Goal: Find specific page/section: Find specific page/section

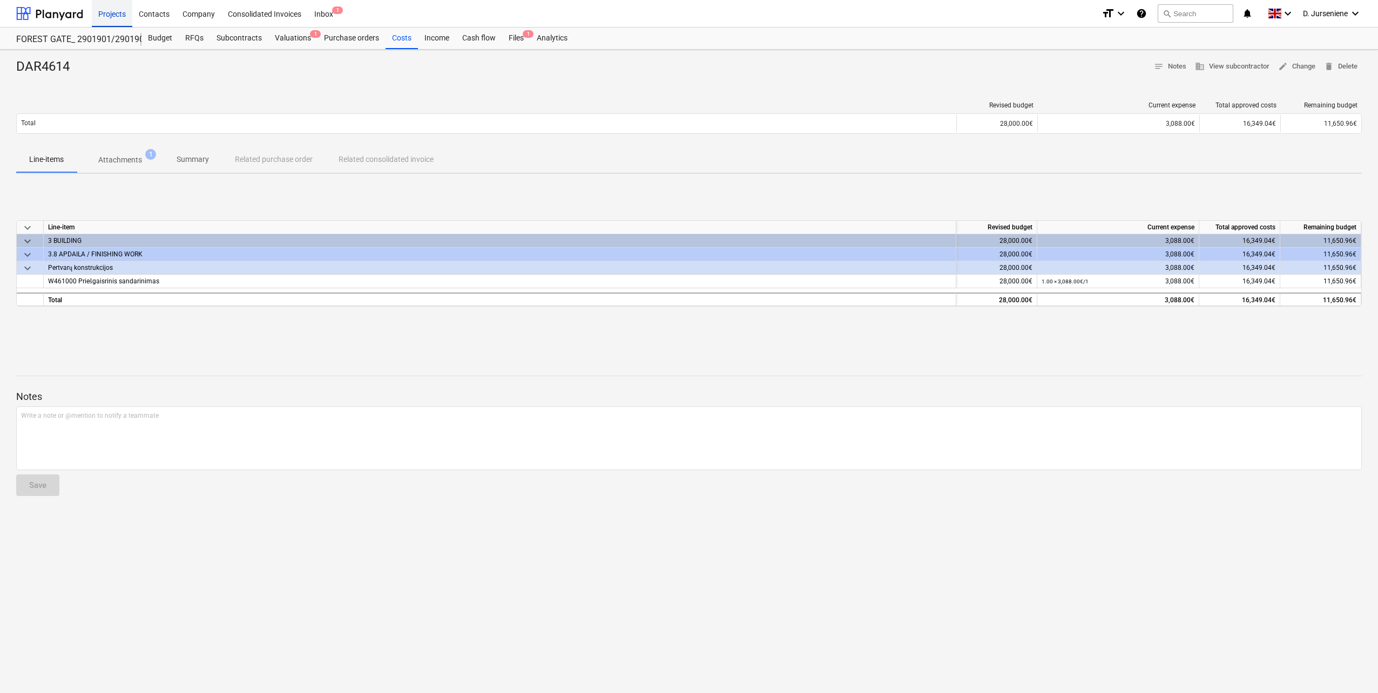
click at [115, 14] on div "Projects" at bounding box center [112, 13] width 40 height 28
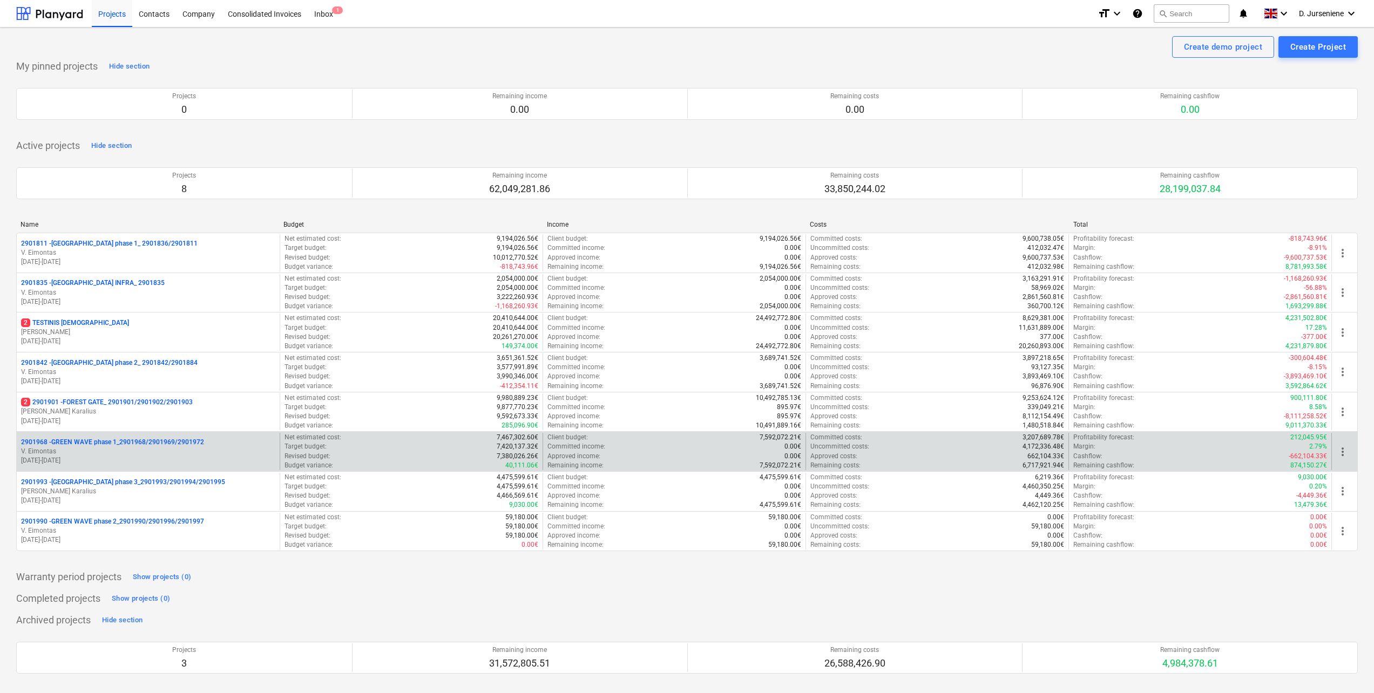
click at [83, 431] on div "2901968 - GREEN WAVE phase 1_2901968/2901969/2901972 [PERSON_NAME] [DATE] - [DA…" at bounding box center [686, 451] width 1341 height 40
click at [79, 441] on p "2901968 - GREEN WAVE phase 1_2901968/2901969/2901972" at bounding box center [112, 442] width 183 height 9
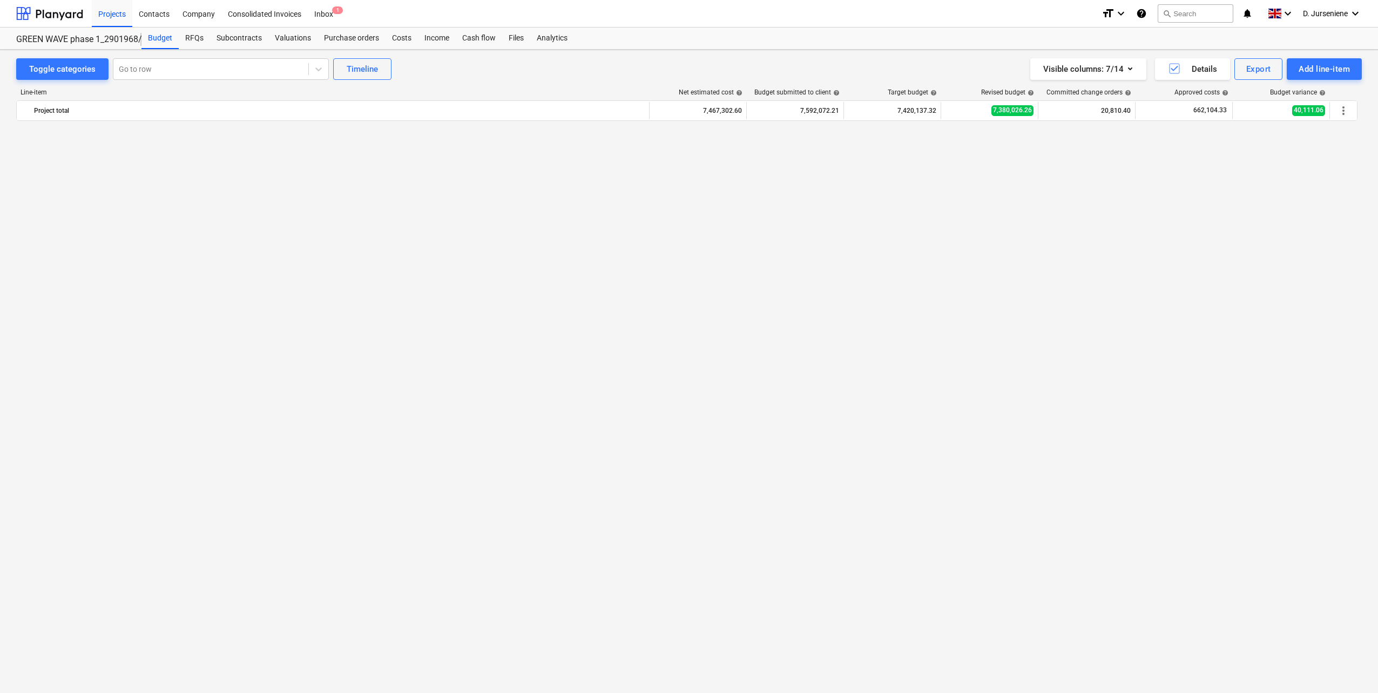
scroll to position [1134, 0]
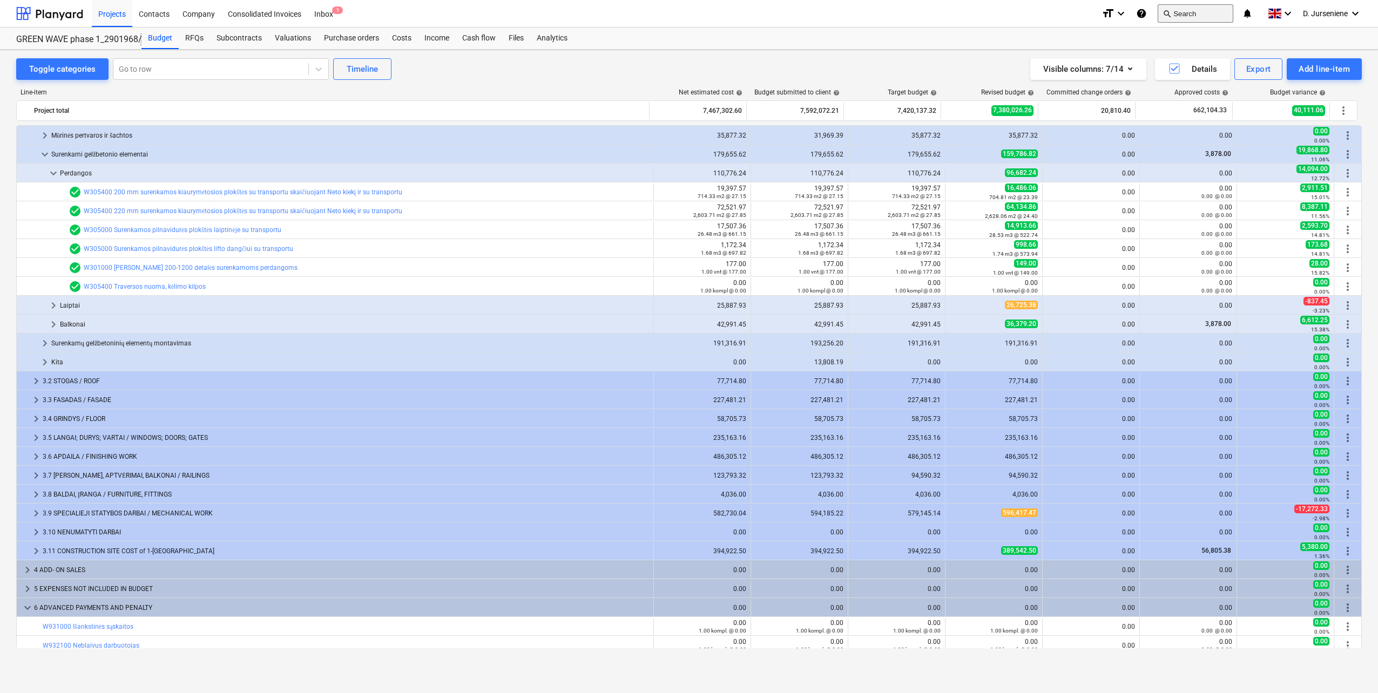
click at [1195, 13] on button "search Search" at bounding box center [1195, 13] width 76 height 18
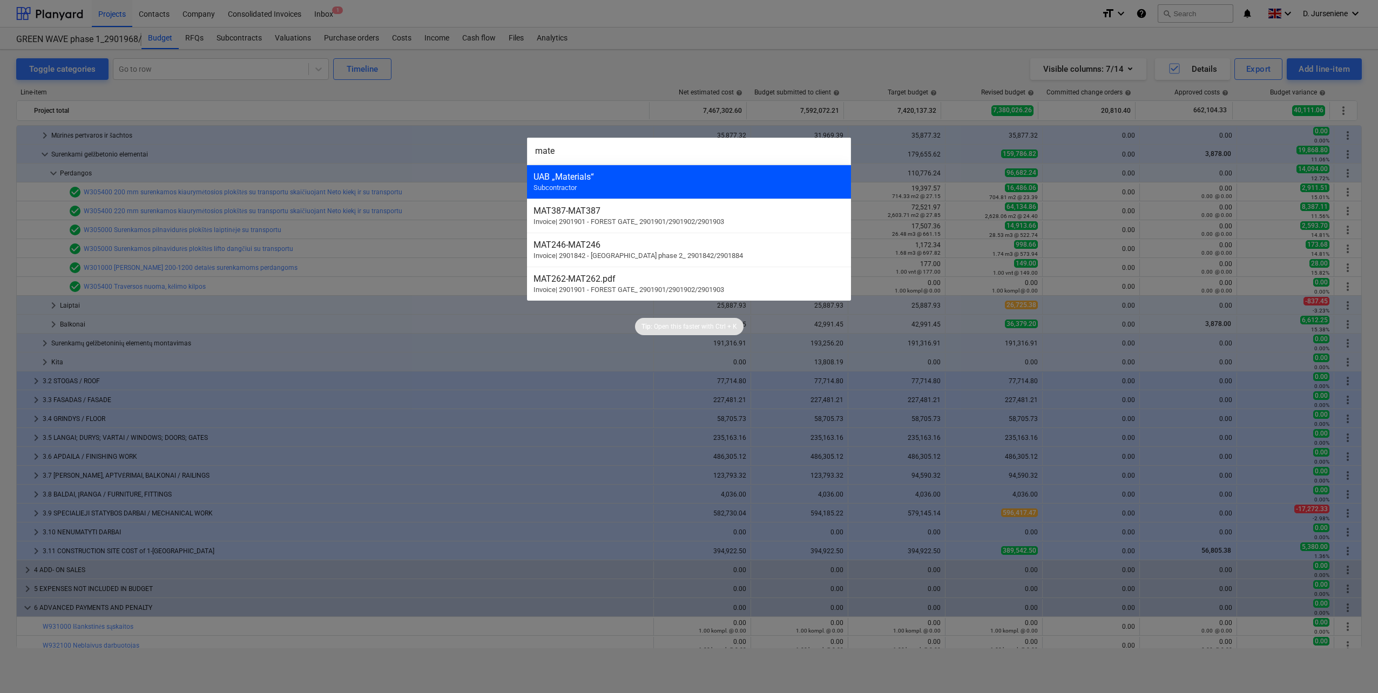
type input "mate"
click at [570, 190] on span "Subcontractor" at bounding box center [554, 188] width 43 height 8
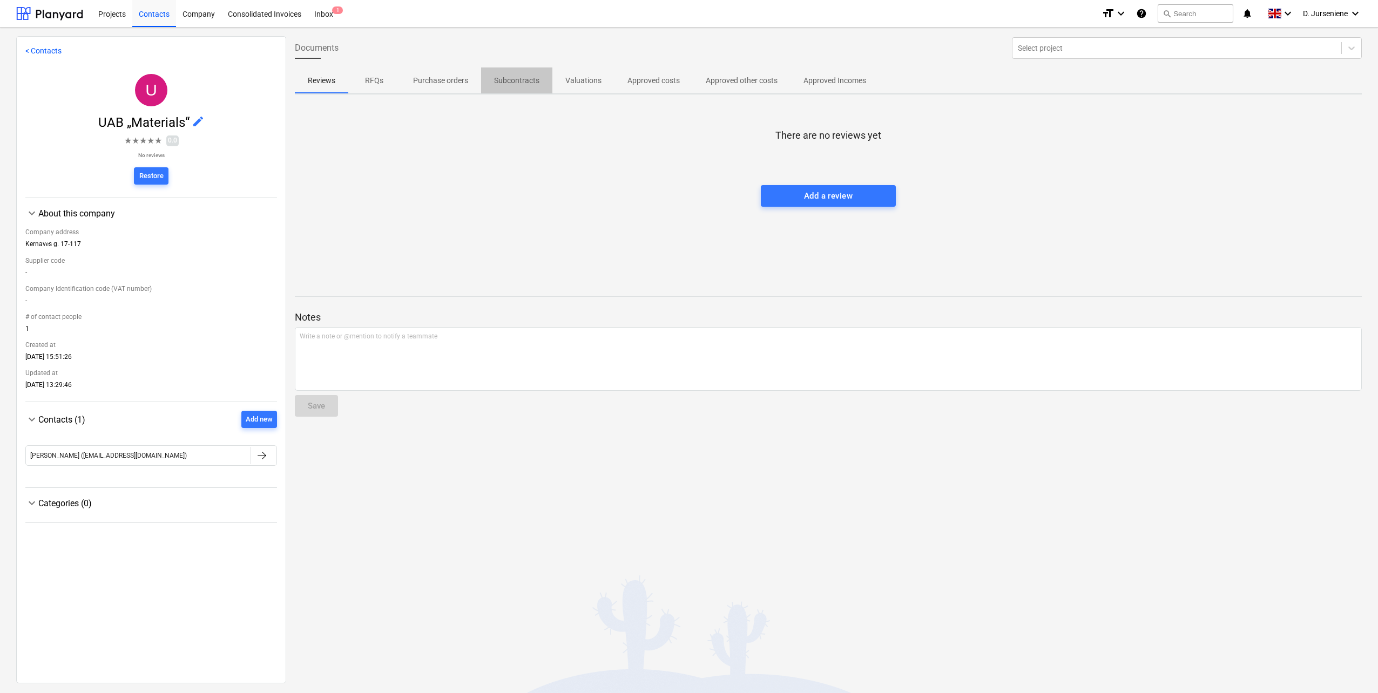
click at [504, 78] on p "Subcontracts" at bounding box center [516, 80] width 45 height 11
click at [586, 81] on p "Valuations" at bounding box center [583, 80] width 36 height 11
click at [660, 83] on p "Approved costs" at bounding box center [653, 80] width 52 height 11
click at [743, 80] on p "Approved other costs" at bounding box center [742, 80] width 72 height 11
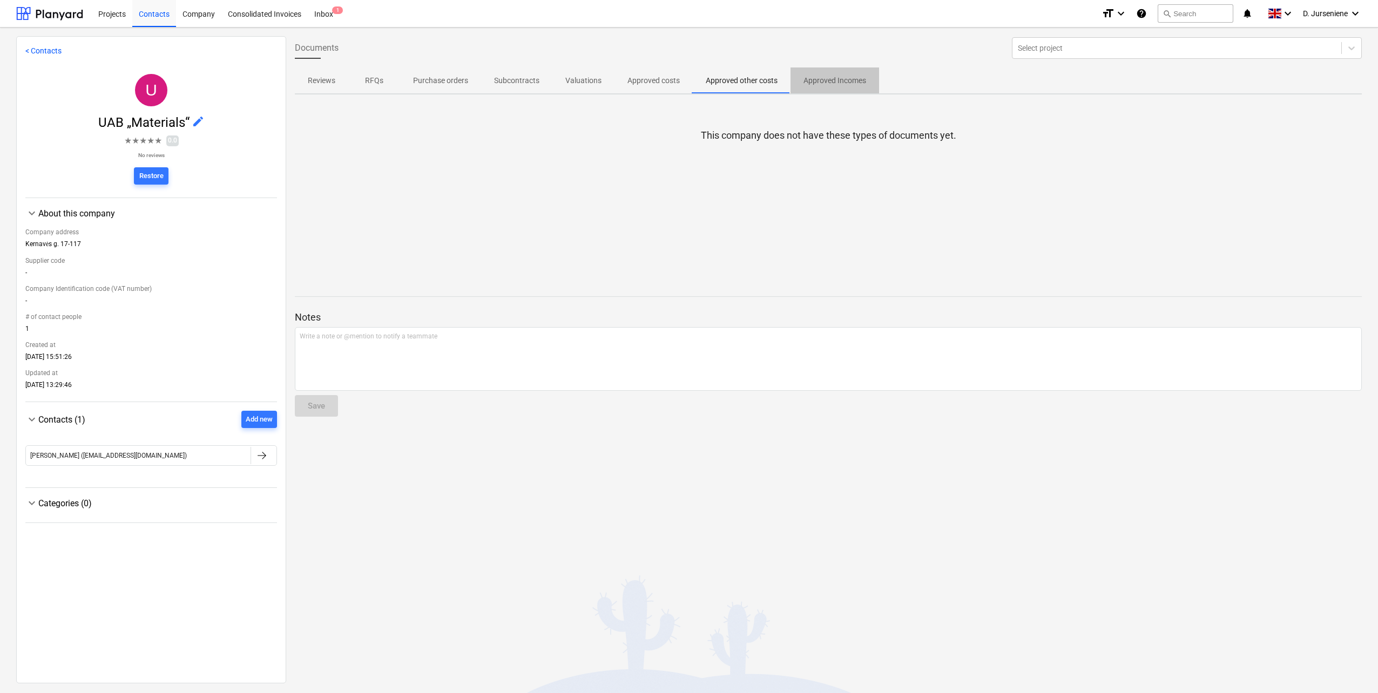
click at [838, 81] on p "Approved Incomes" at bounding box center [834, 80] width 63 height 11
click at [375, 80] on p "RFQs" at bounding box center [374, 80] width 26 height 11
click at [318, 82] on p "Reviews" at bounding box center [322, 80] width 28 height 11
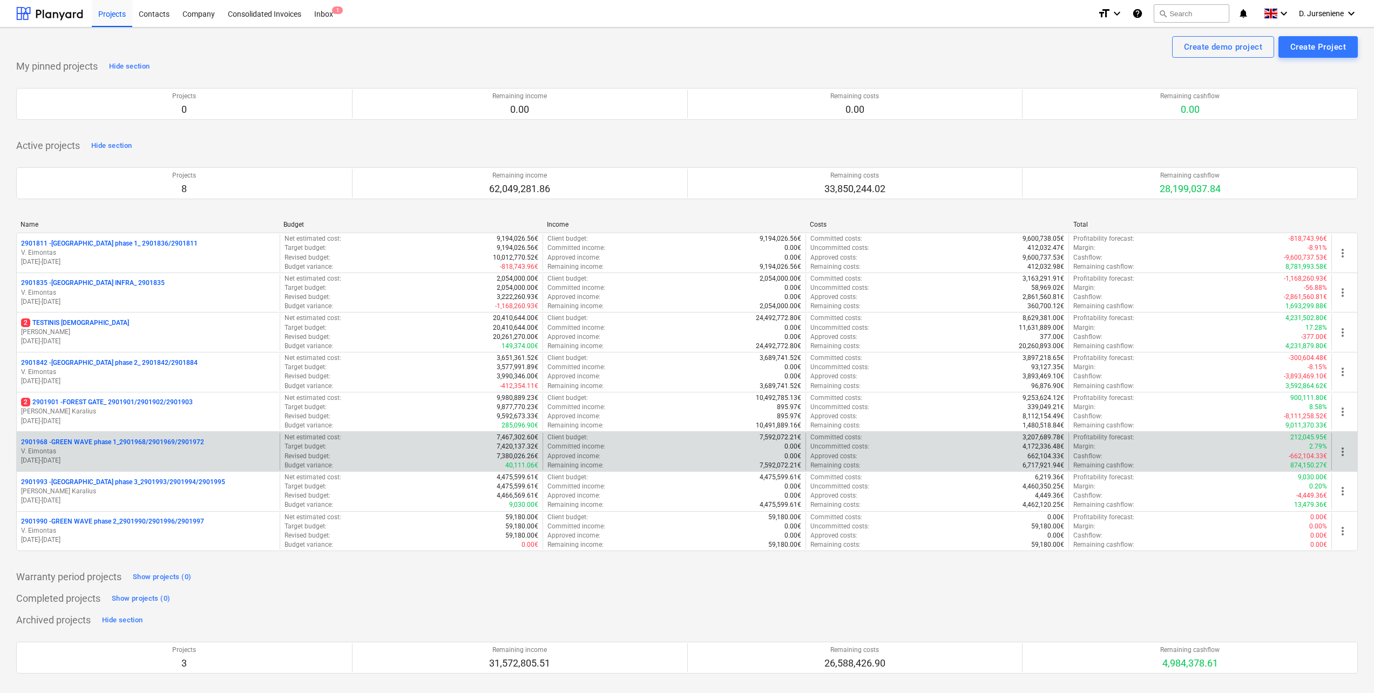
click at [152, 446] on p "2901968 - GREEN WAVE phase 1_2901968/2901969/2901972" at bounding box center [112, 442] width 183 height 9
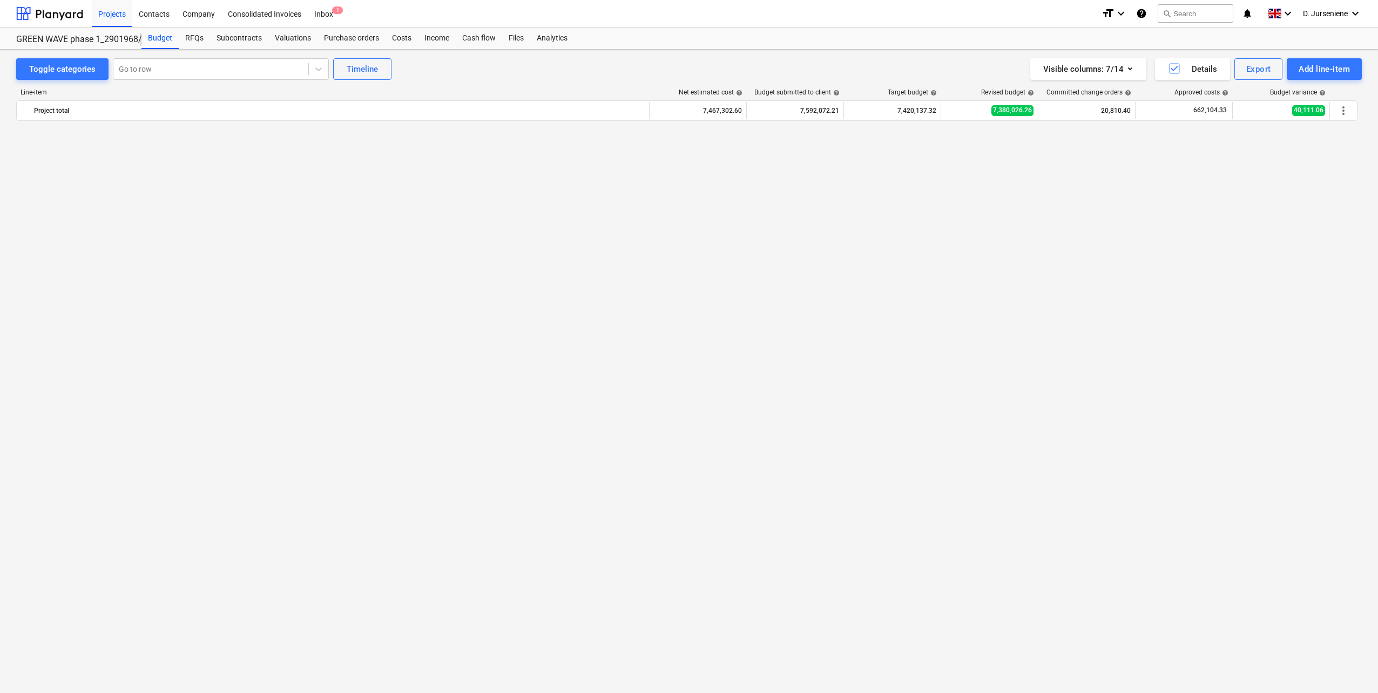
scroll to position [1134, 0]
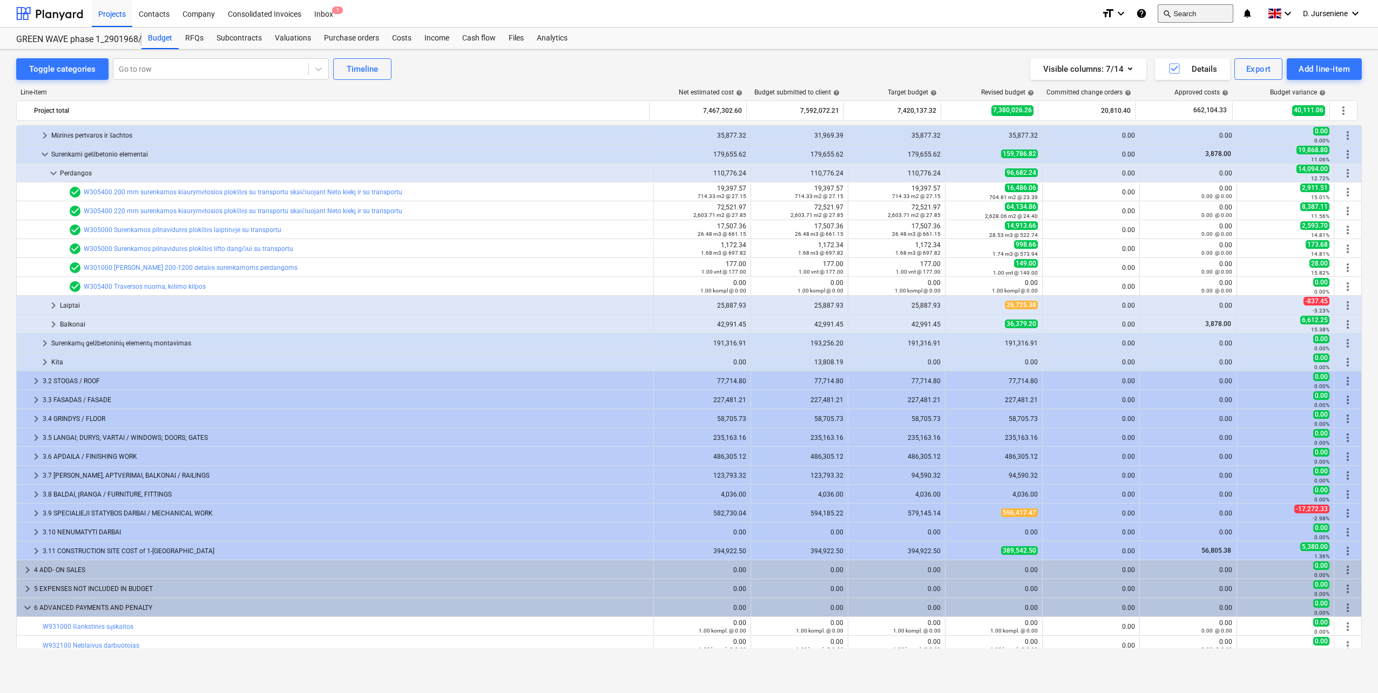
click at [1198, 10] on button "search Search" at bounding box center [1195, 13] width 76 height 18
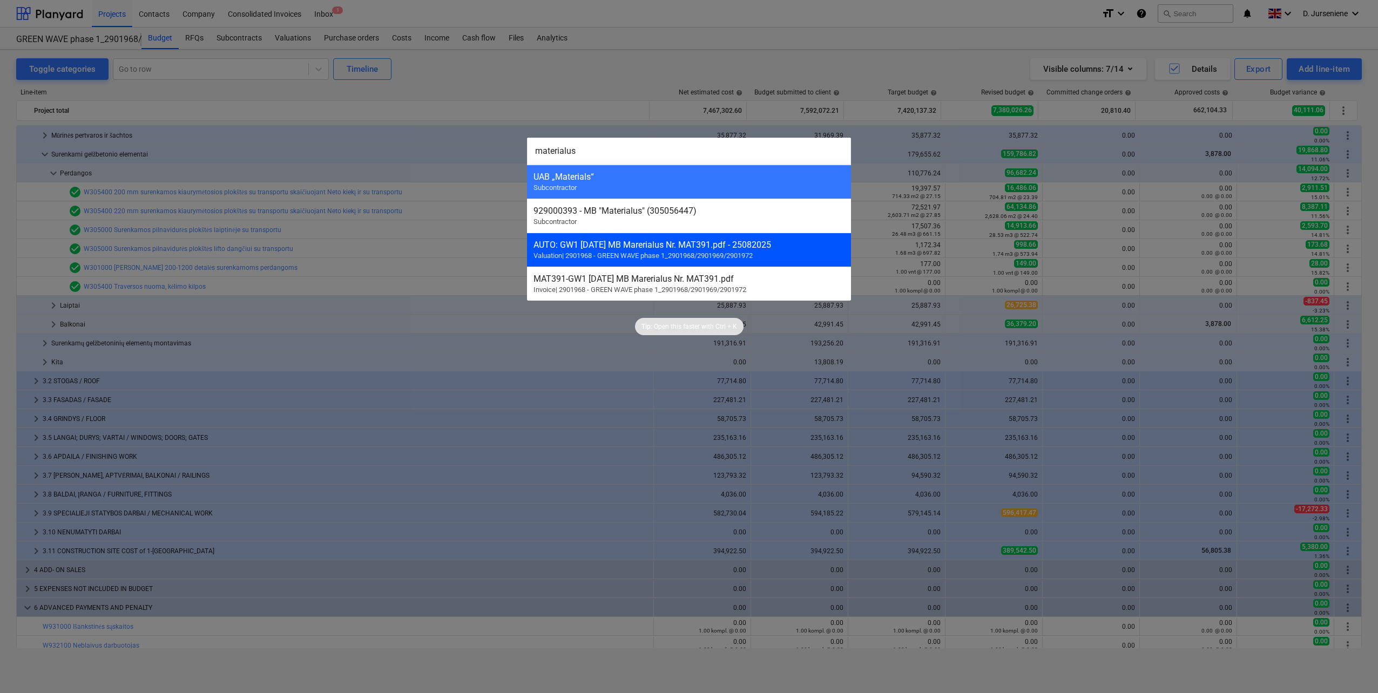
type input "materialus"
click at [699, 255] on span "Valuation | 2901968 - GREEN WAVE phase 1_2901968/2901969/2901972" at bounding box center [642, 256] width 219 height 8
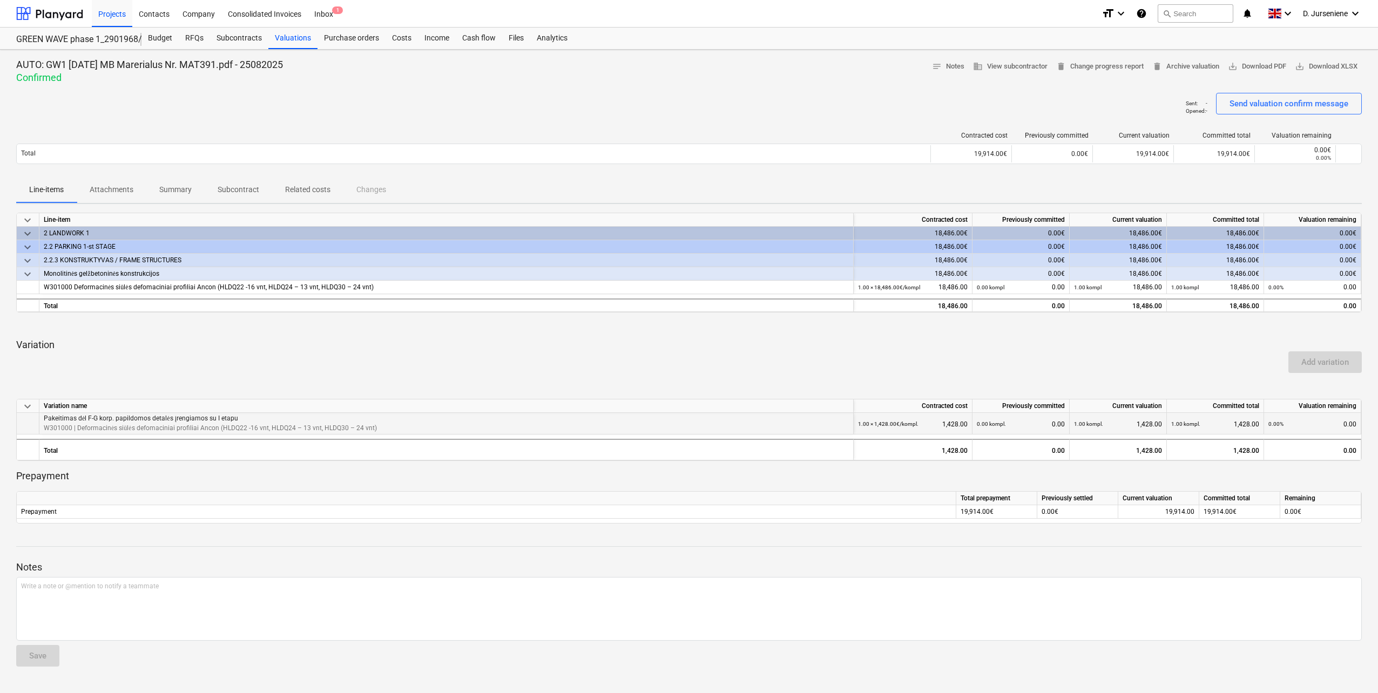
click at [84, 423] on p "W301000 | Deformacinės siūlės defomaciniai profiliai Ancon (HLDQ22 -16 vnt, HLD…" at bounding box center [210, 427] width 333 height 9
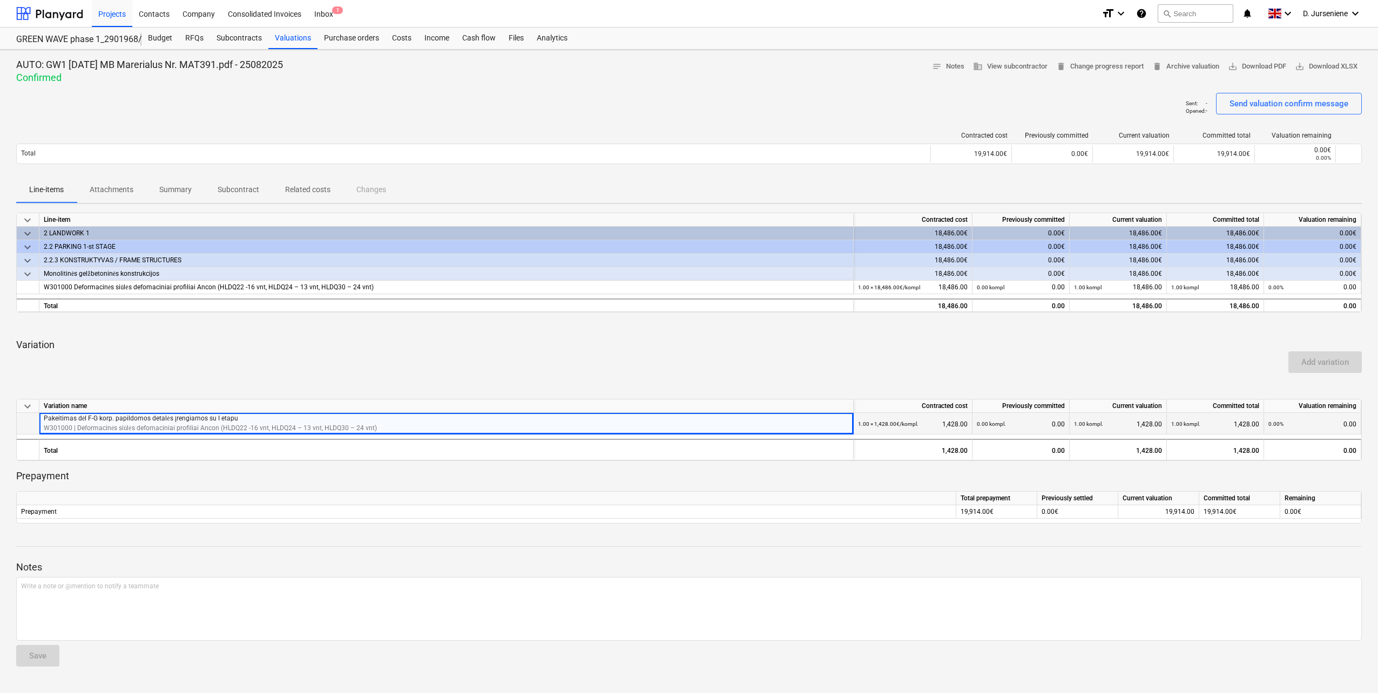
click at [131, 425] on p "W301000 | Deformacinės siūlės defomaciniai profiliai Ancon (HLDQ22 -16 vnt, HLD…" at bounding box center [210, 427] width 333 height 9
click at [115, 287] on div "W301000 Deformacinės siūlės defomaciniai profiliai Ancon (HLDQ22 -16 vnt, HLDQ2…" at bounding box center [446, 287] width 805 height 13
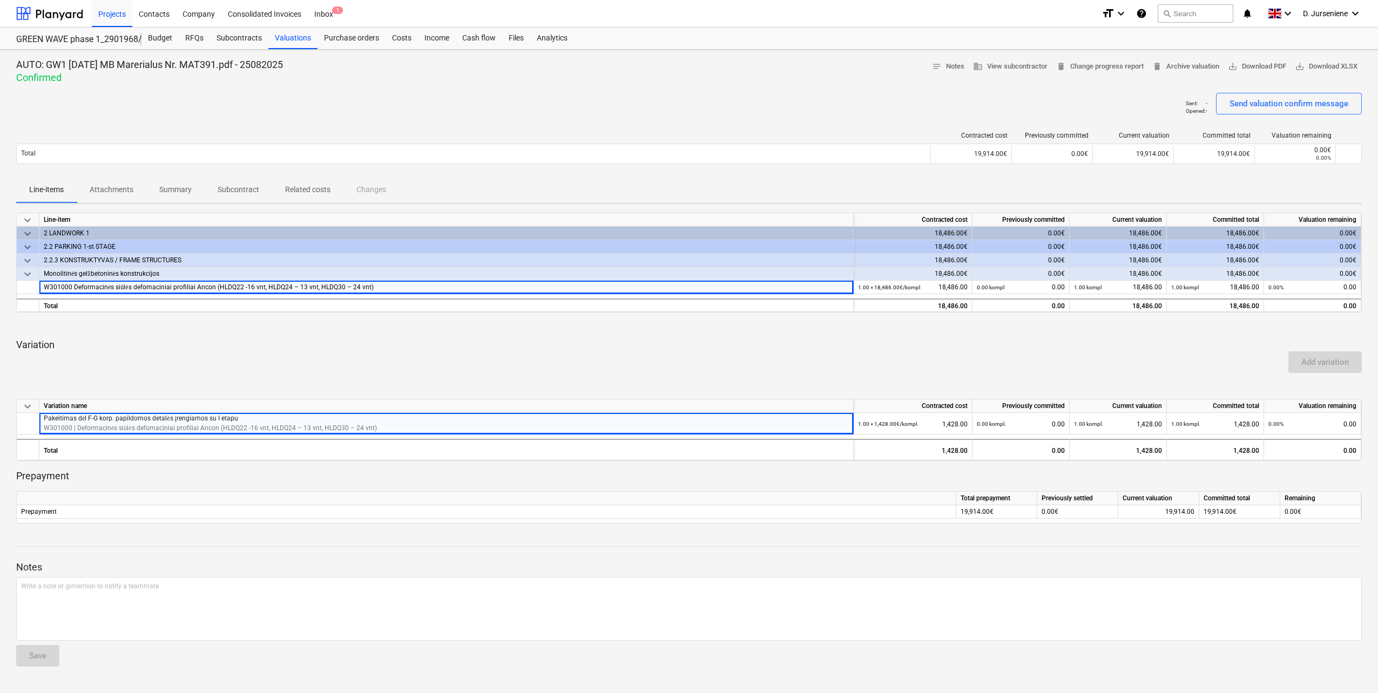
click at [111, 193] on p "Attachments" at bounding box center [112, 189] width 44 height 11
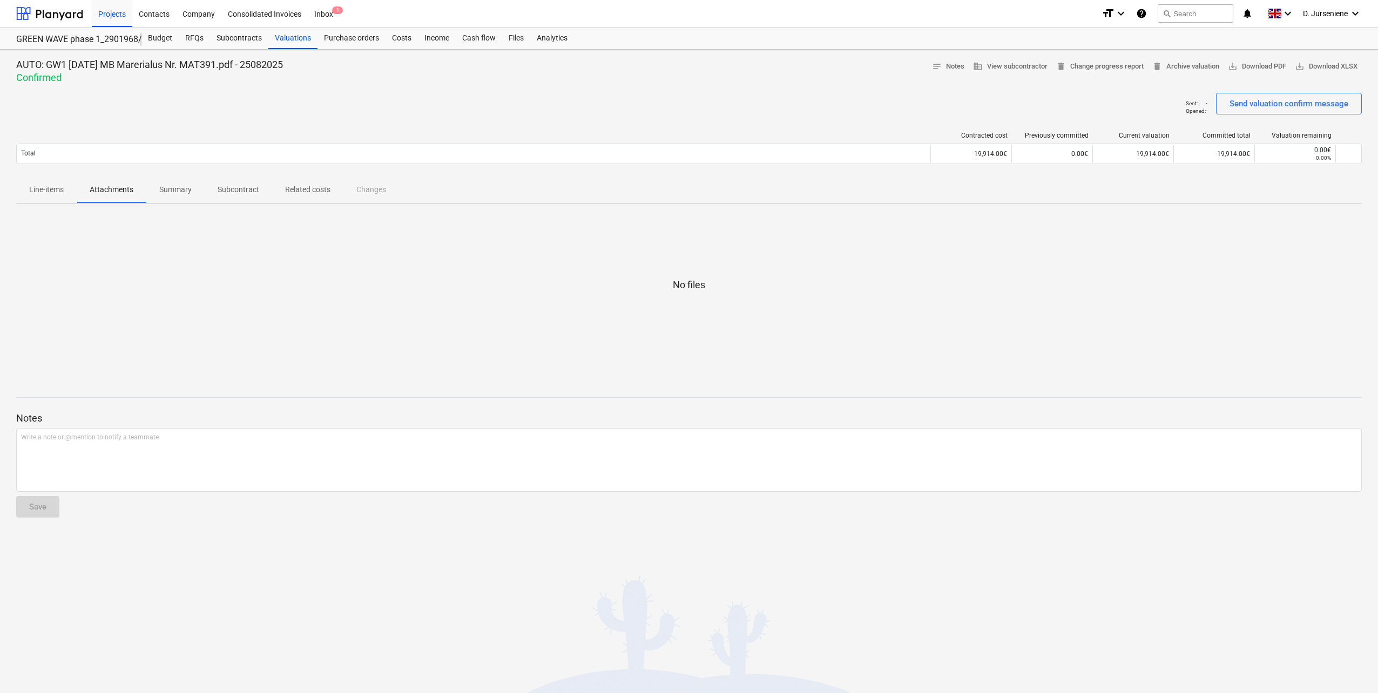
click at [175, 192] on p "Summary" at bounding box center [175, 189] width 32 height 11
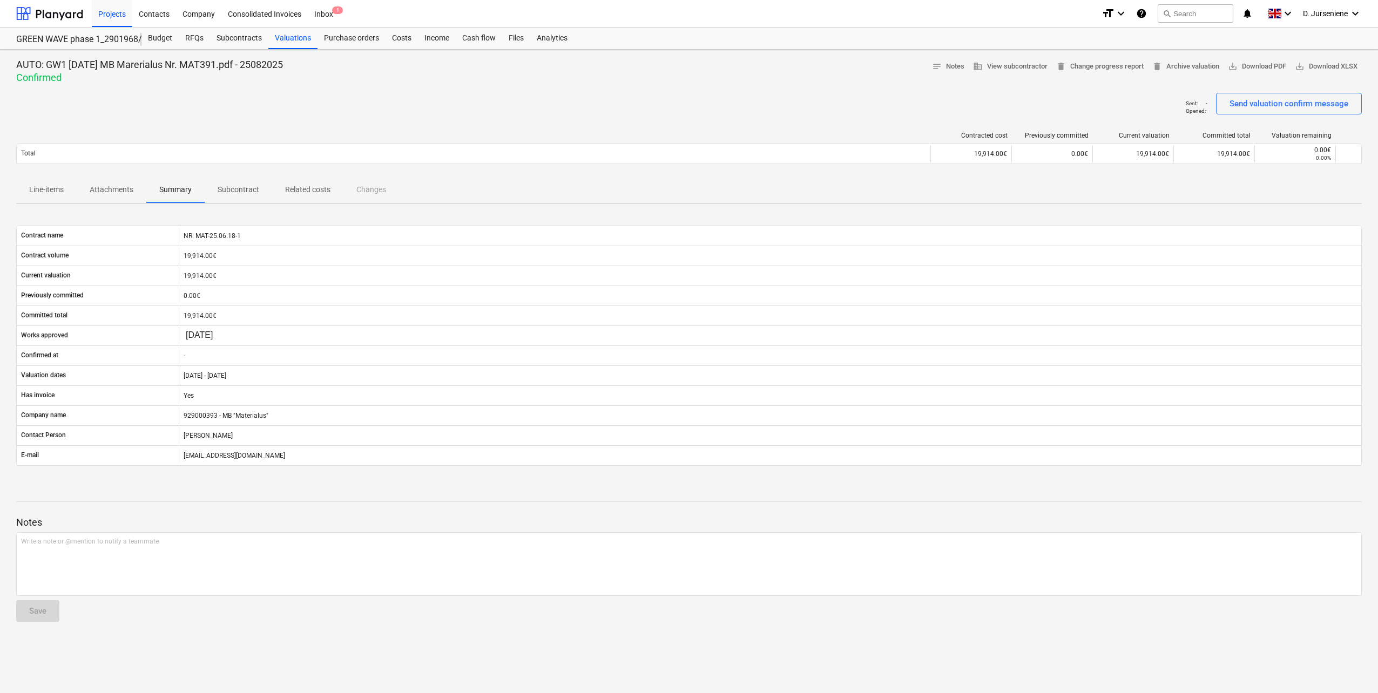
click at [239, 191] on p "Subcontract" at bounding box center [239, 189] width 42 height 11
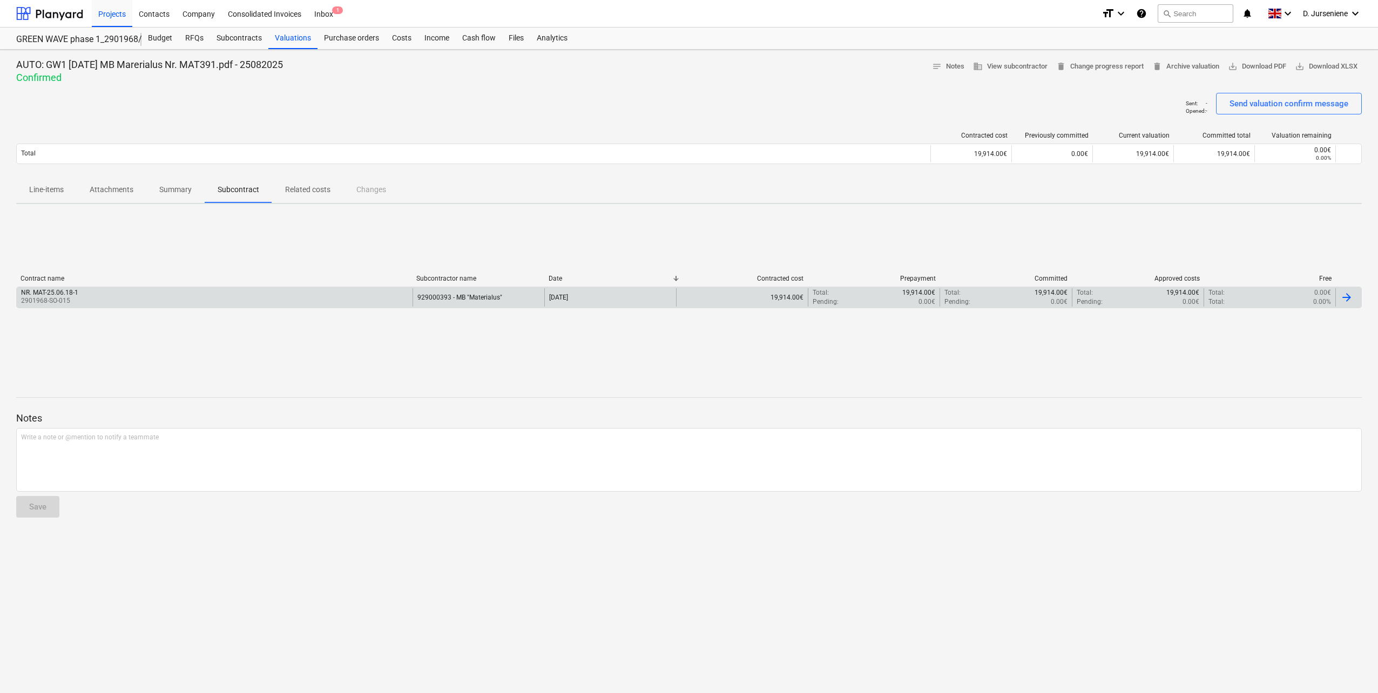
click at [48, 295] on div "NR. MAT-25.06.18-1" at bounding box center [49, 293] width 57 height 8
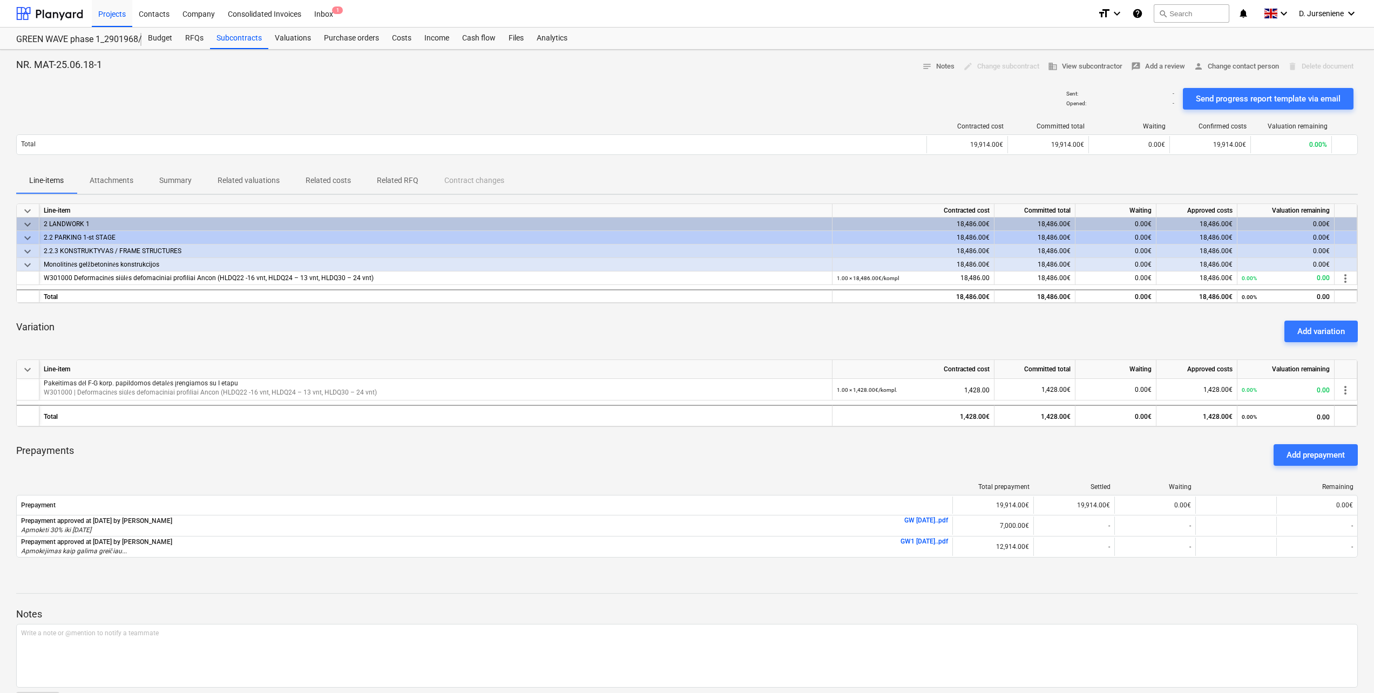
drag, startPoint x: 389, startPoint y: 180, endPoint x: 373, endPoint y: 181, distance: 16.3
click at [389, 180] on p "Related RFQ" at bounding box center [398, 180] width 42 height 11
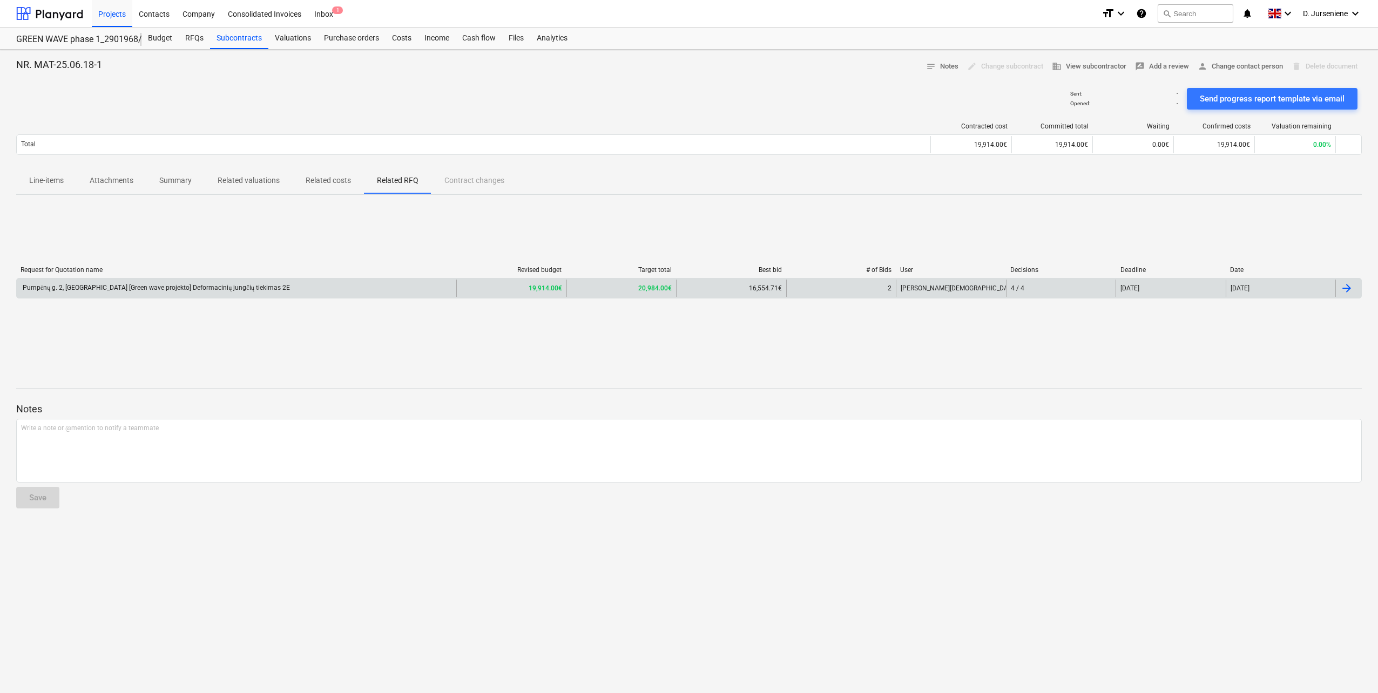
click at [205, 292] on div "Pumpėnų g. 2, [GEOGRAPHIC_DATA] [Green wave projekto] Deformacinių jungčių tiek…" at bounding box center [155, 288] width 269 height 8
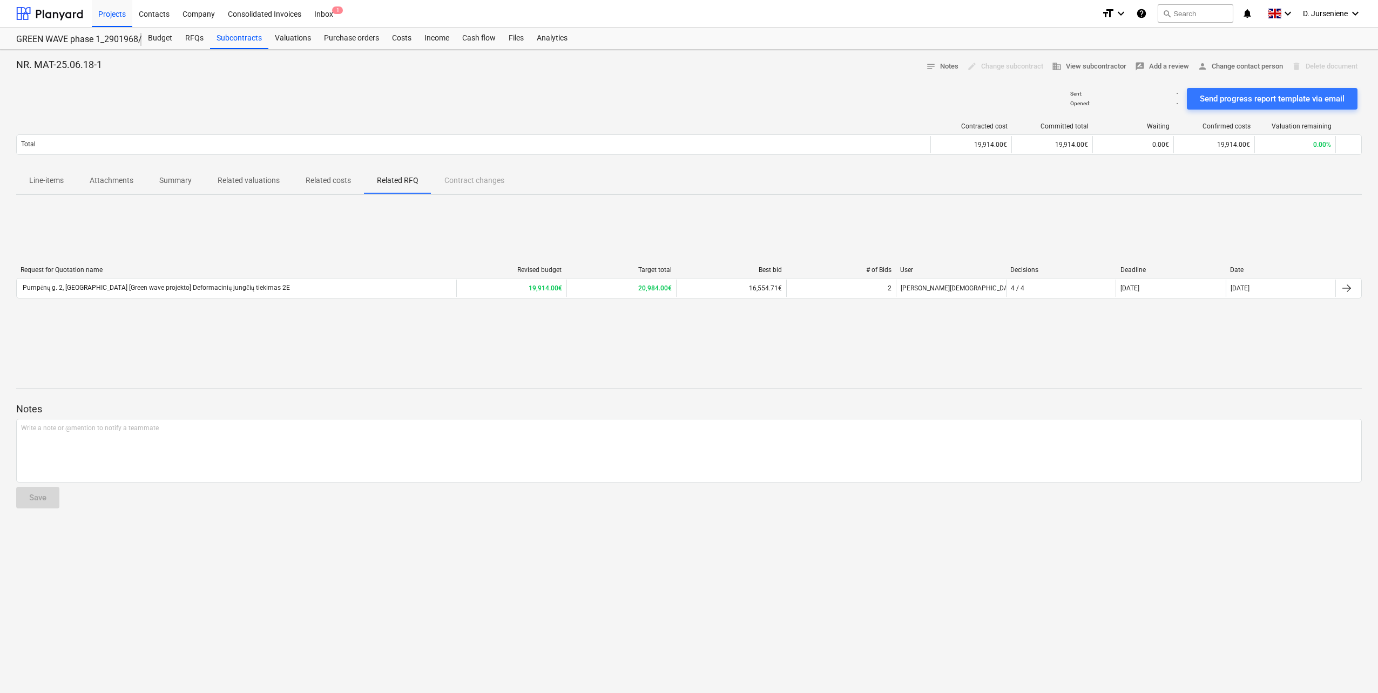
click at [326, 189] on span "Related costs" at bounding box center [328, 181] width 71 height 18
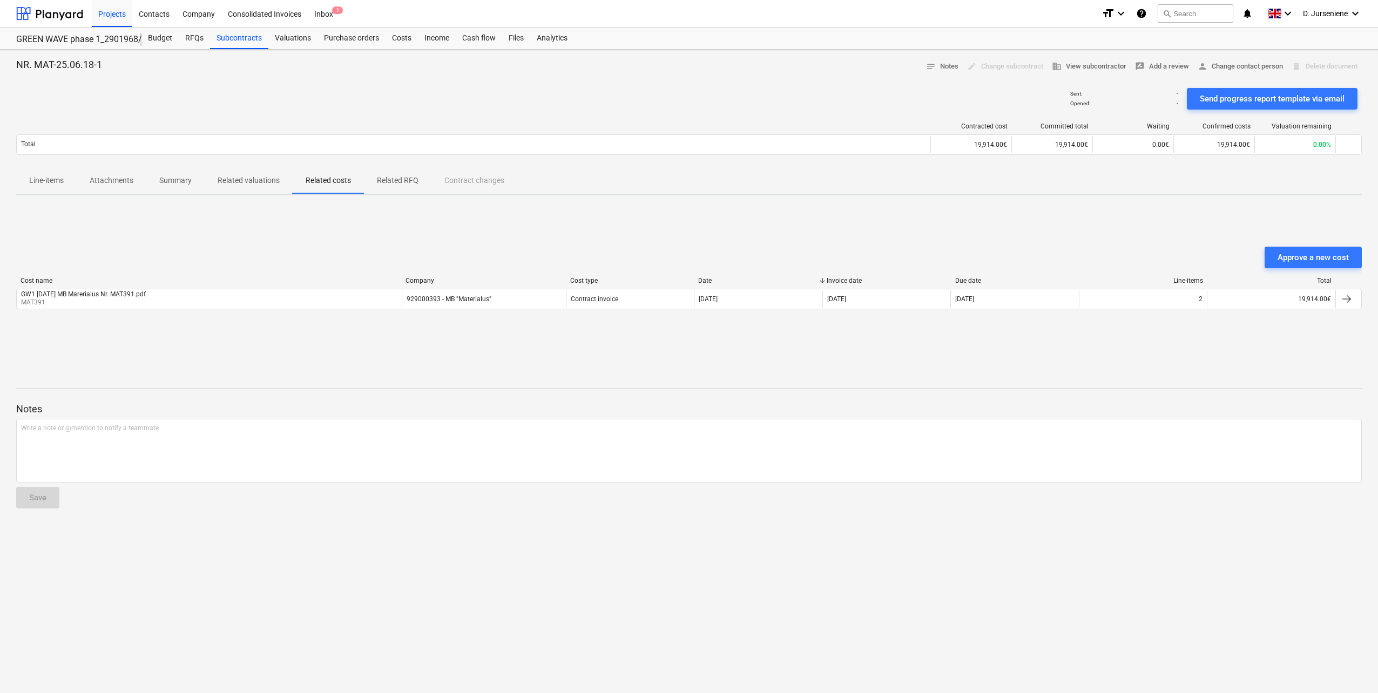
click at [257, 185] on p "Related valuations" at bounding box center [249, 180] width 62 height 11
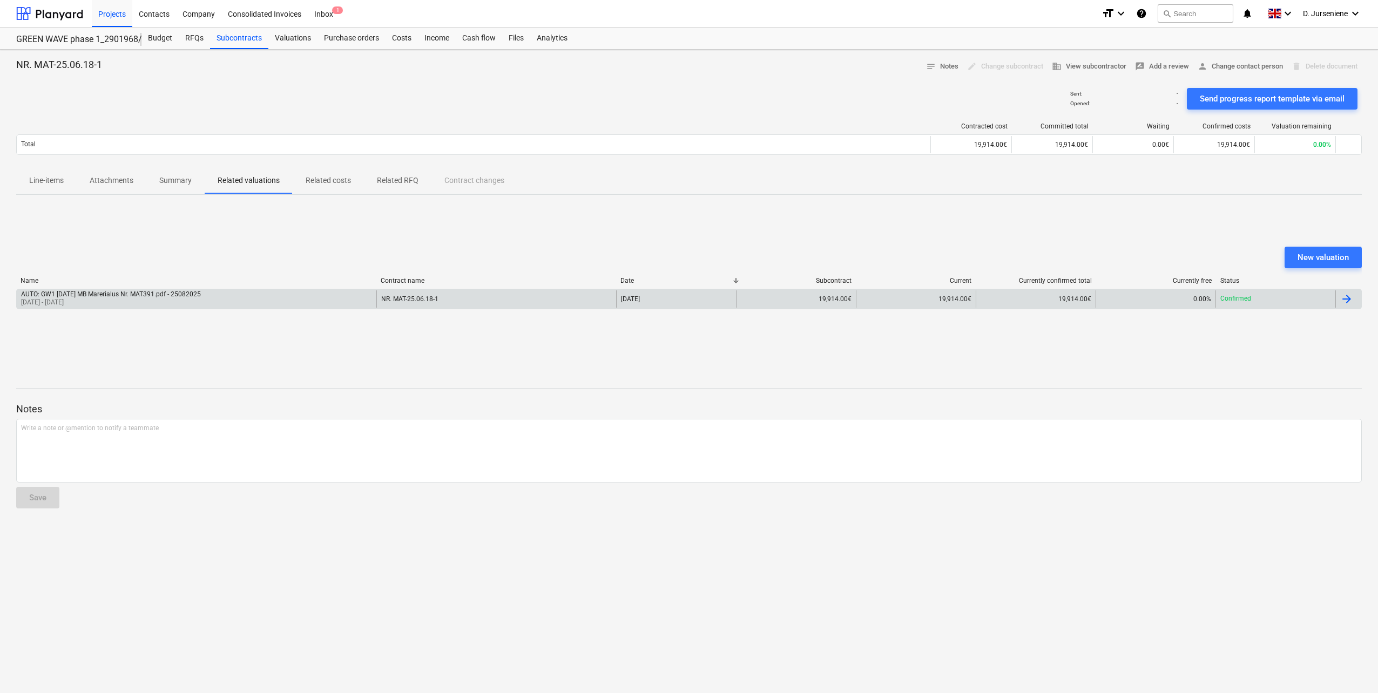
click at [1355, 297] on div at bounding box center [1348, 298] width 26 height 17
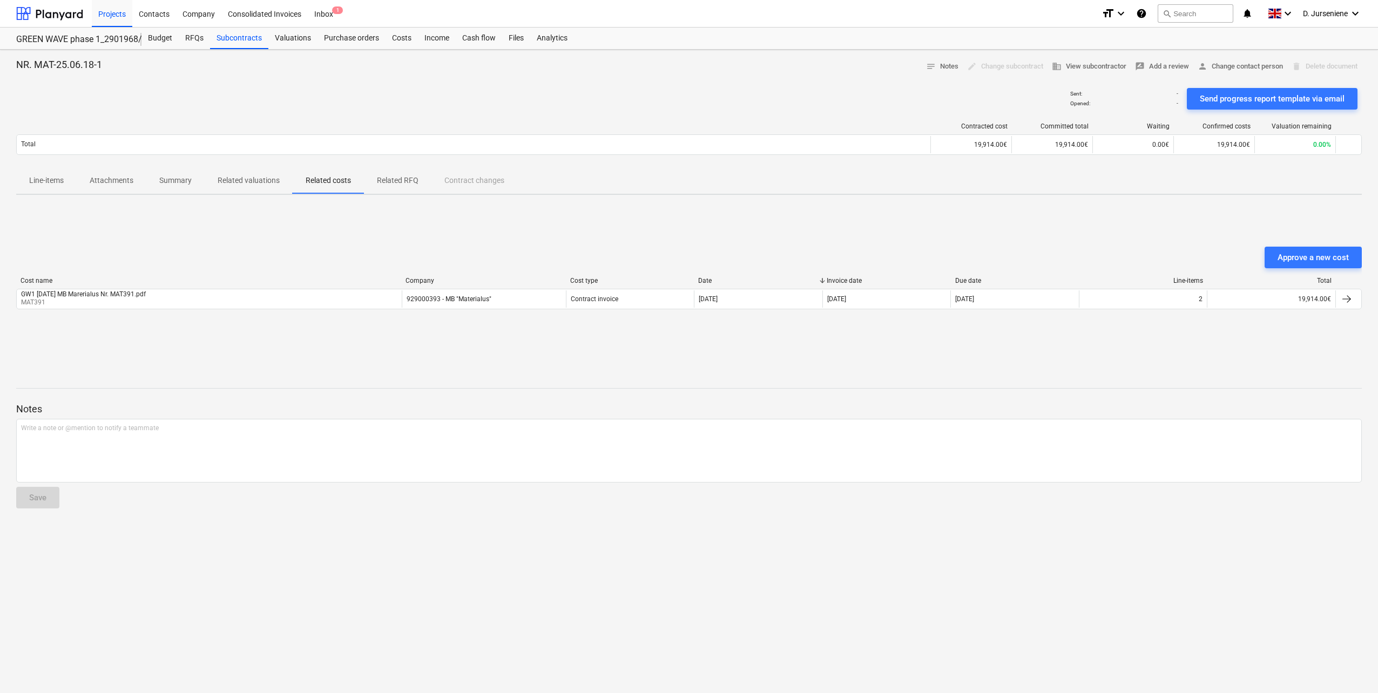
click at [167, 182] on p "Summary" at bounding box center [175, 180] width 32 height 11
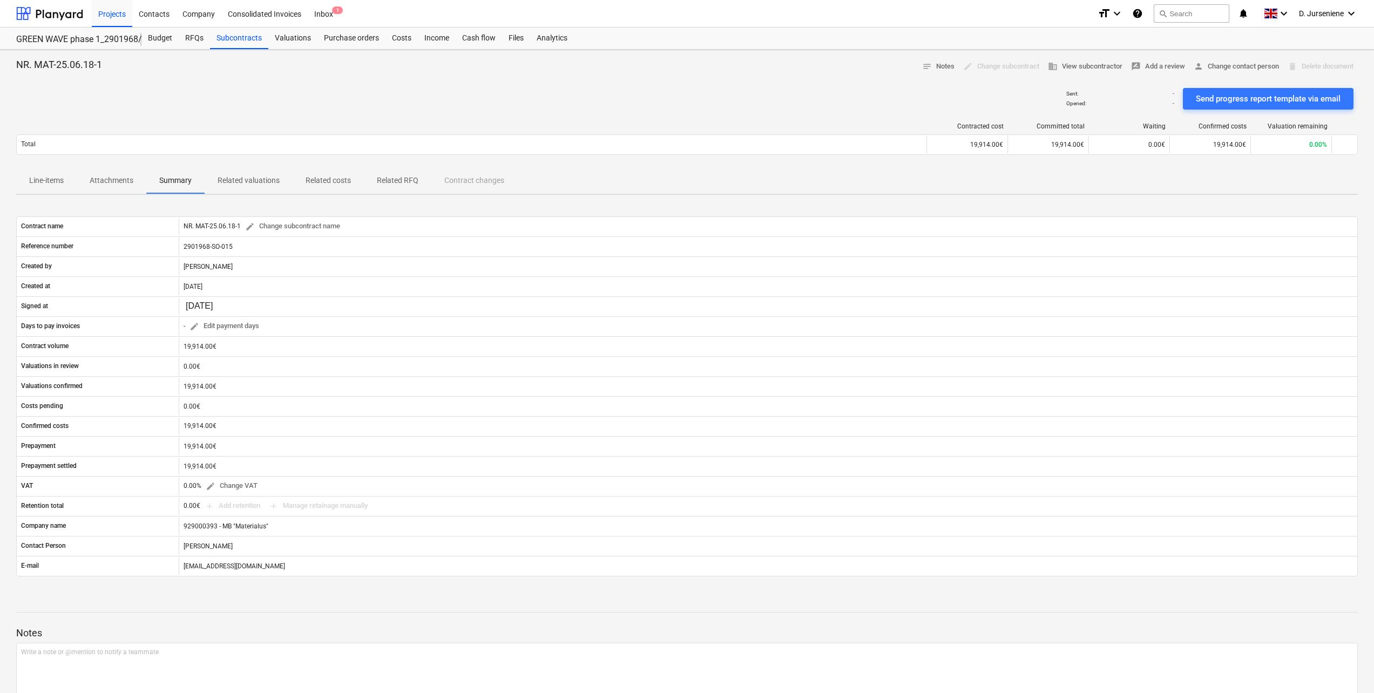
click at [102, 176] on p "Attachments" at bounding box center [112, 180] width 44 height 11
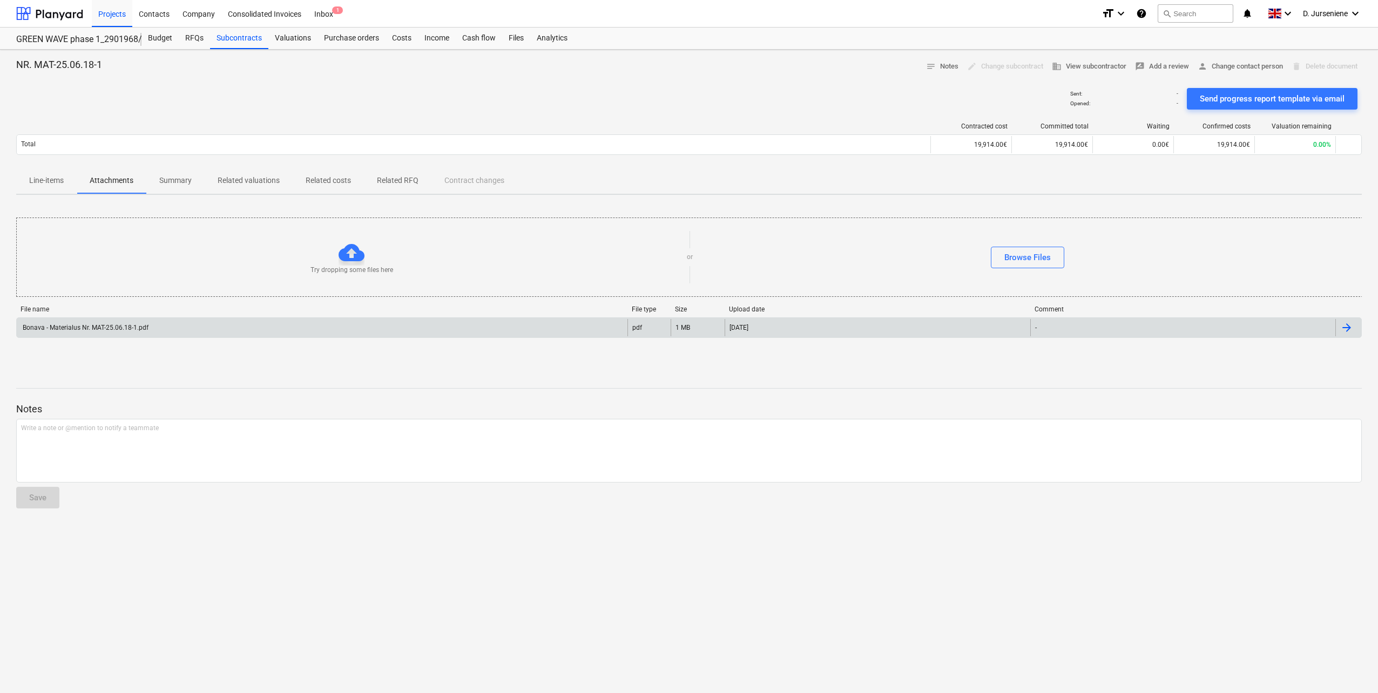
click at [74, 329] on div "Bonava - Materialus Nr. MAT-25.06.18-1.pdf" at bounding box center [84, 328] width 127 height 8
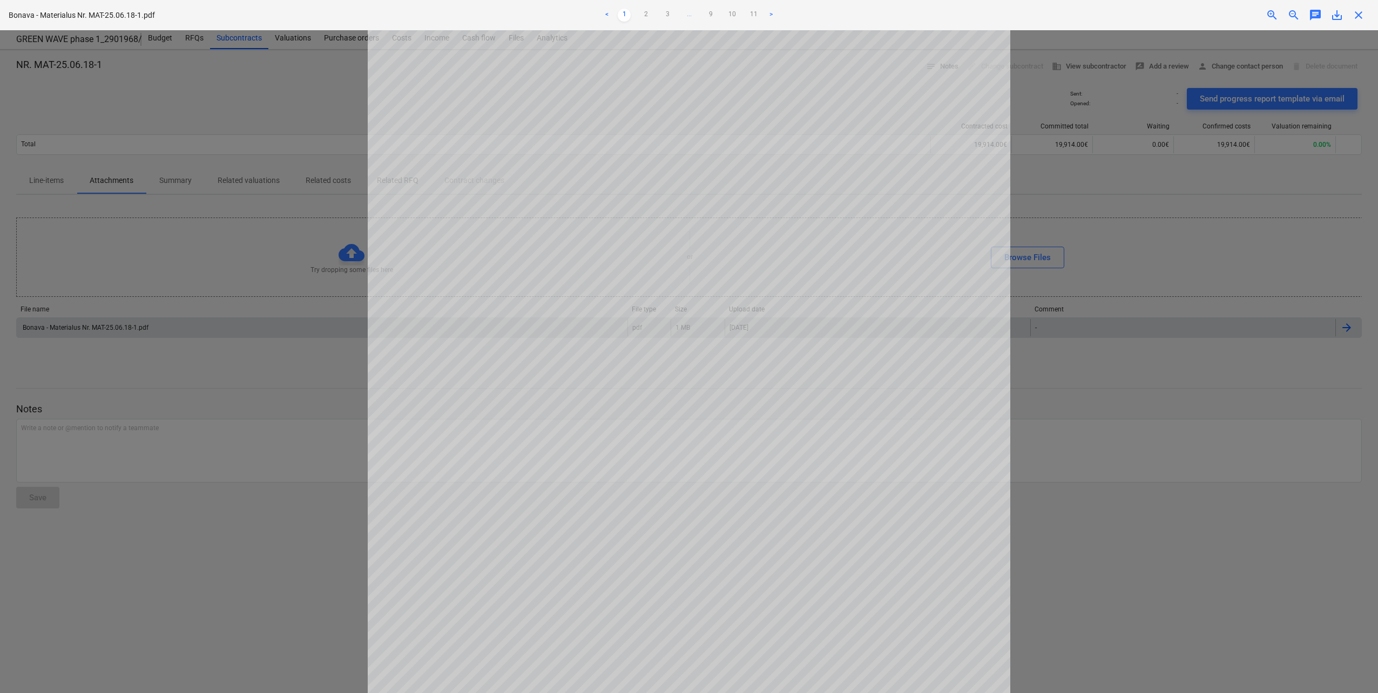
scroll to position [248, 0]
click at [641, 11] on link "2" at bounding box center [645, 15] width 13 height 13
click at [668, 14] on link "3" at bounding box center [667, 15] width 13 height 13
click at [682, 16] on link "4" at bounding box center [678, 15] width 13 height 13
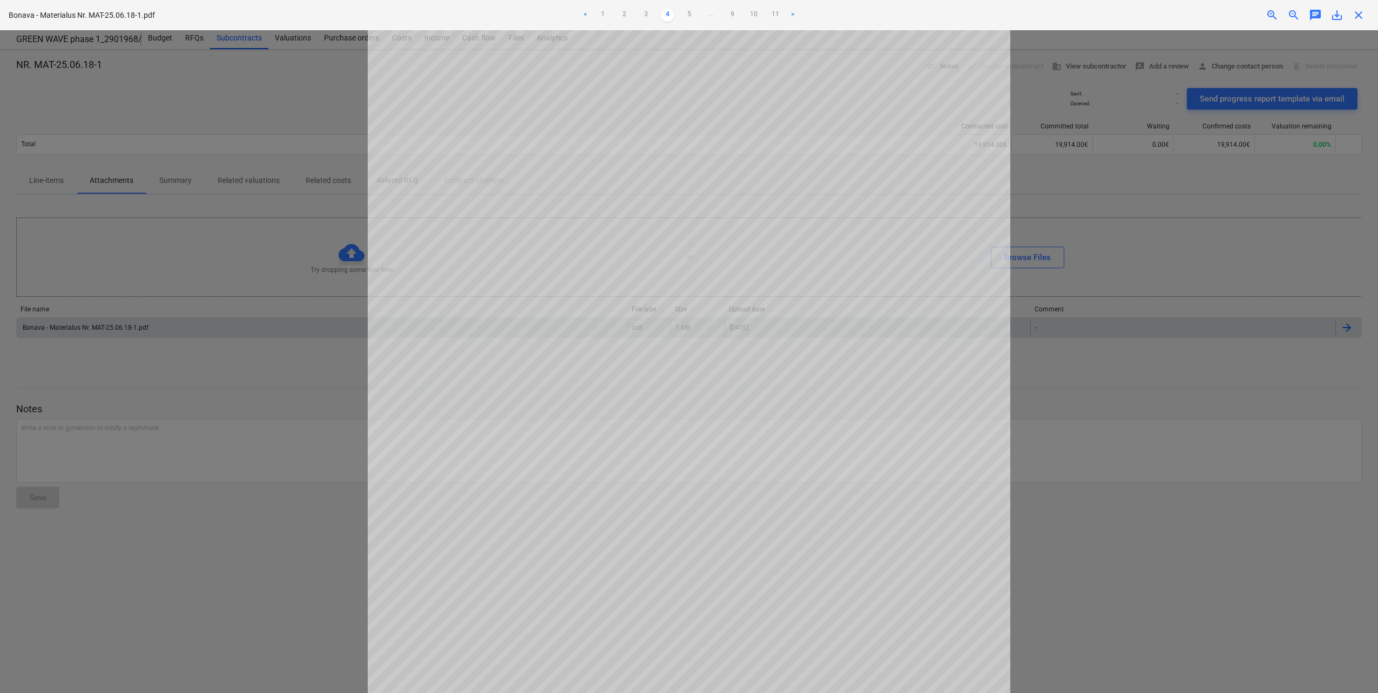
scroll to position [248, 0]
click at [690, 16] on link "5" at bounding box center [688, 15] width 13 height 13
click at [705, 15] on link "6" at bounding box center [699, 15] width 13 height 13
click at [713, 12] on link "7" at bounding box center [710, 15] width 13 height 13
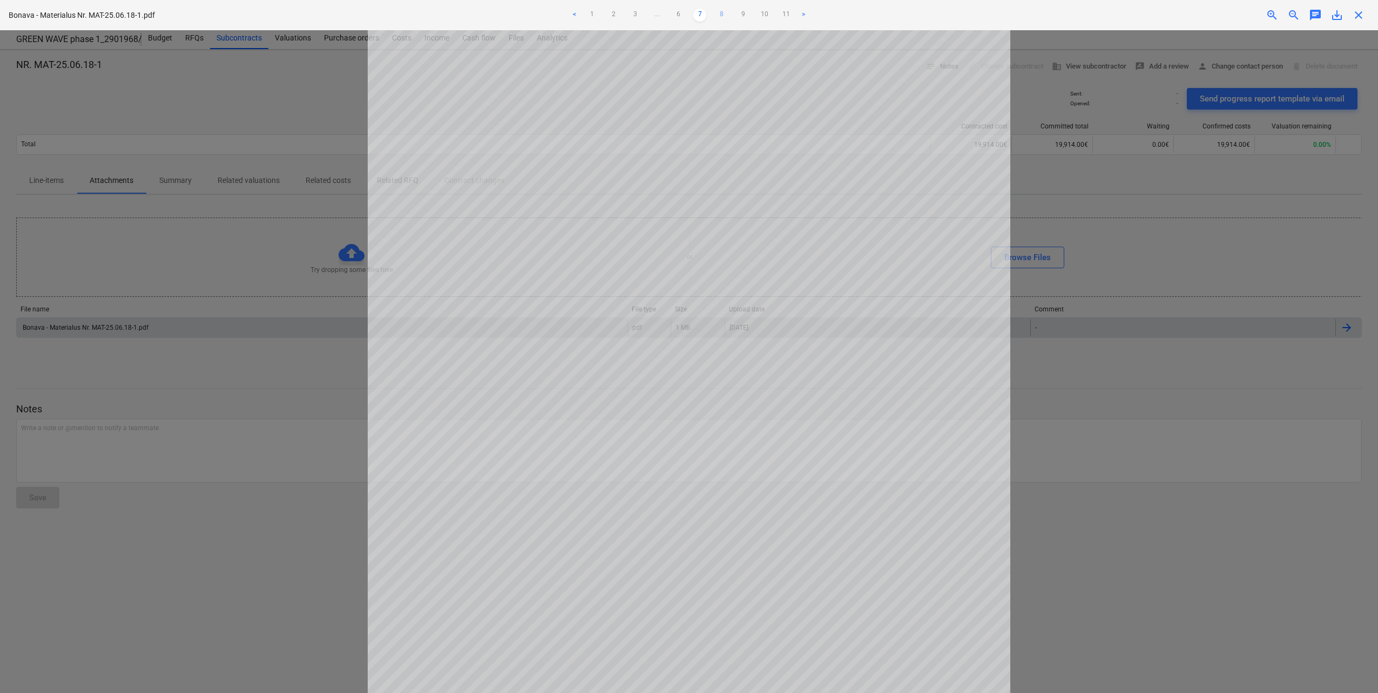
click at [720, 16] on link "8" at bounding box center [721, 15] width 13 height 13
click at [732, 13] on link "9" at bounding box center [732, 15] width 13 height 13
drag, startPoint x: 751, startPoint y: 13, endPoint x: 742, endPoint y: 17, distance: 9.2
click at [751, 14] on ul "< 1 2 3 ... 8 9 10 11 >" at bounding box center [688, 15] width 453 height 13
click at [740, 17] on link "10" at bounding box center [742, 15] width 13 height 13
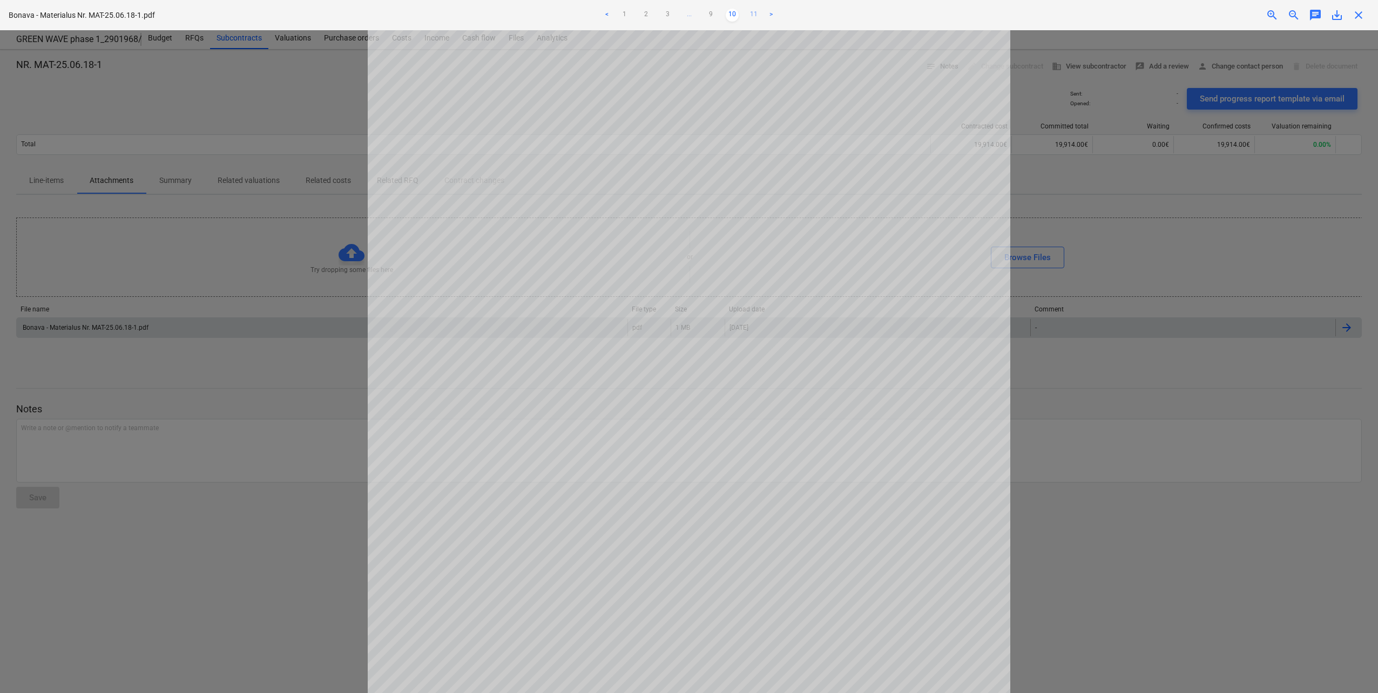
click at [752, 13] on link "11" at bounding box center [753, 15] width 13 height 13
click at [771, 13] on link ">" at bounding box center [770, 15] width 13 height 13
drag, startPoint x: 249, startPoint y: 230, endPoint x: 233, endPoint y: 235, distance: 17.4
click at [249, 231] on div at bounding box center [689, 361] width 1378 height 663
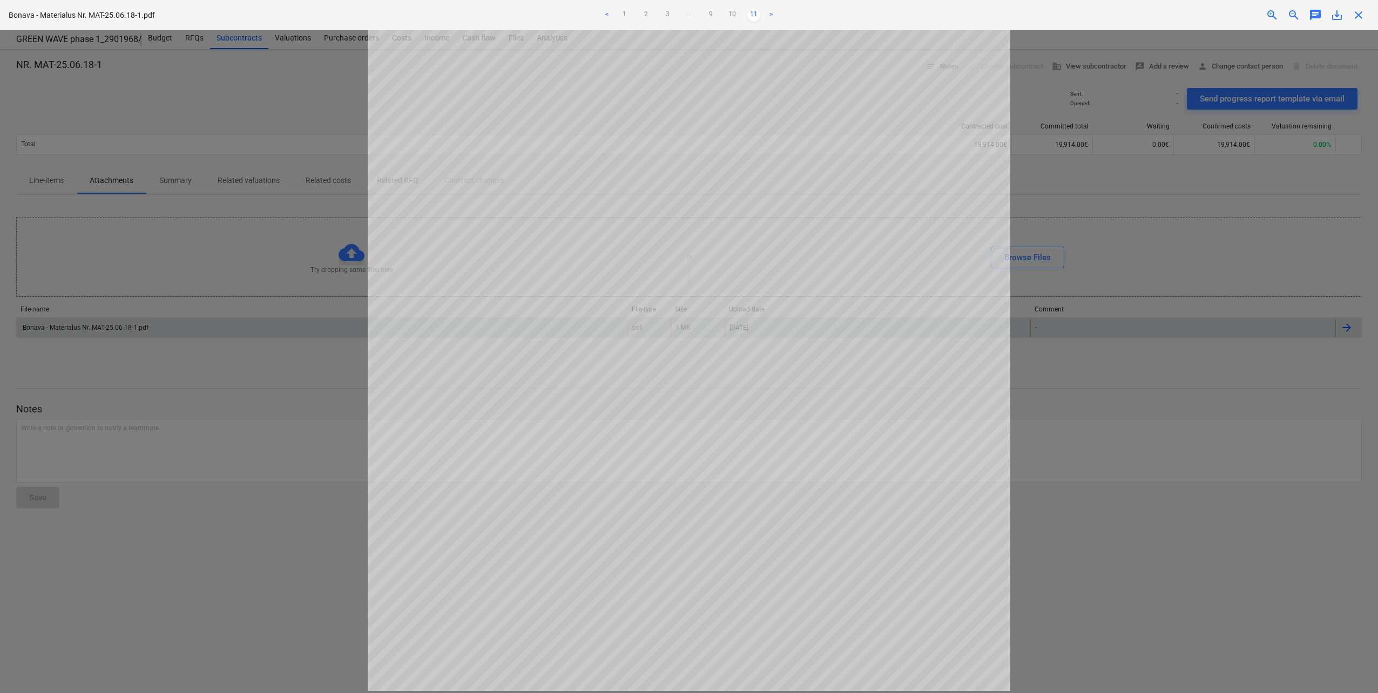
scroll to position [248, 0]
drag, startPoint x: 1245, startPoint y: 408, endPoint x: 1239, endPoint y: 408, distance: 5.9
click at [1244, 408] on div at bounding box center [689, 361] width 1378 height 663
click at [1356, 10] on span "close" at bounding box center [1358, 15] width 13 height 13
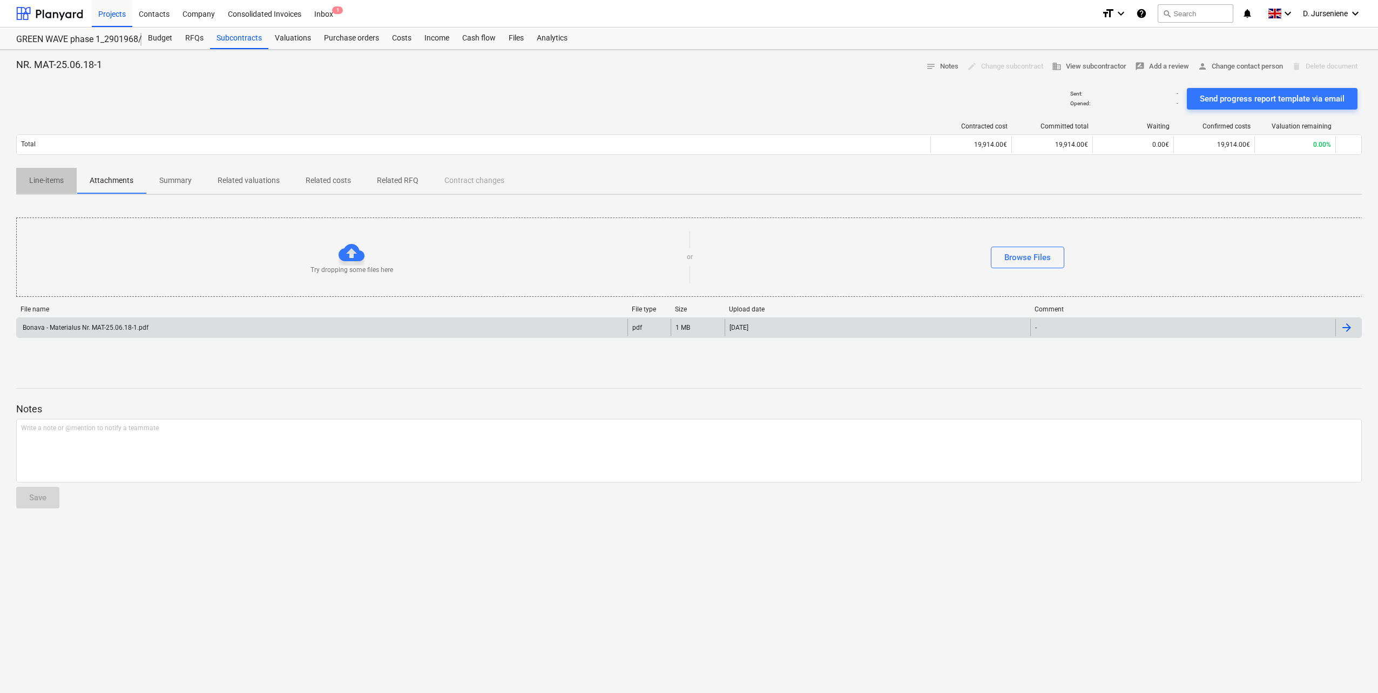
click at [37, 186] on p "Line-items" at bounding box center [46, 180] width 35 height 11
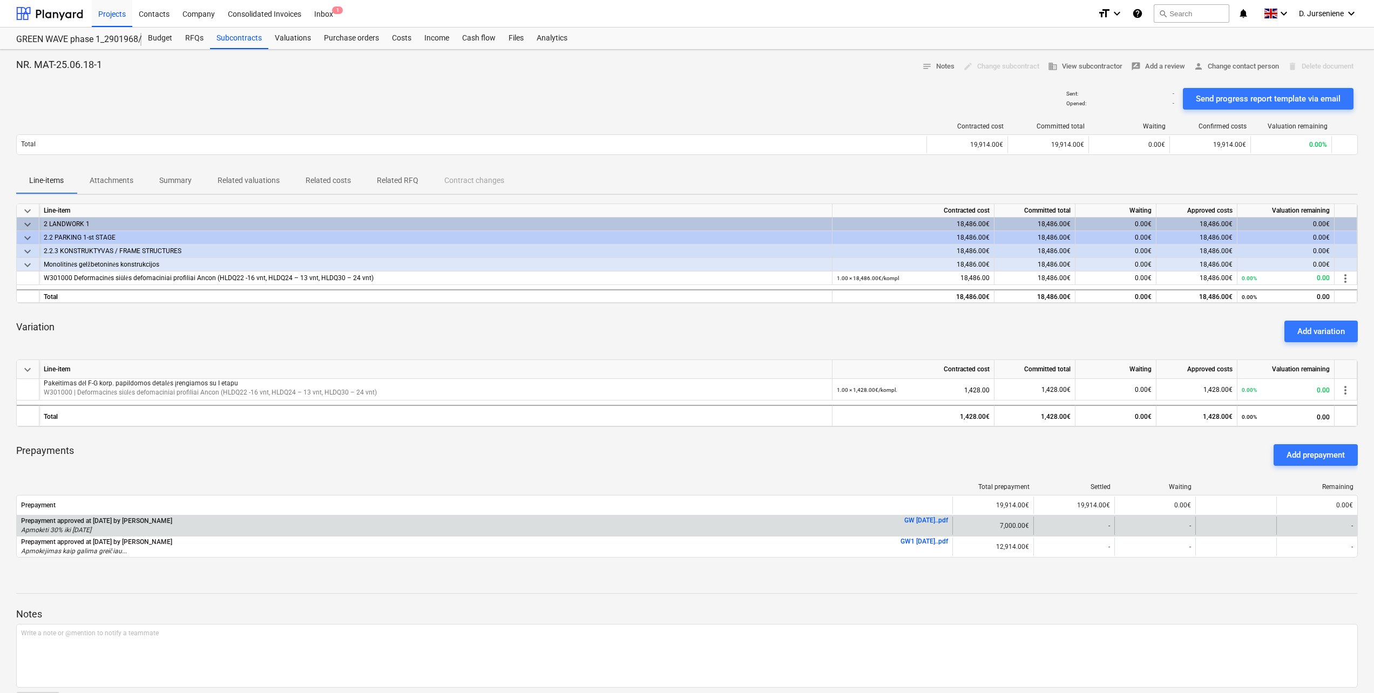
click at [933, 521] on link "GW [DATE]..pdf" at bounding box center [926, 521] width 44 height 8
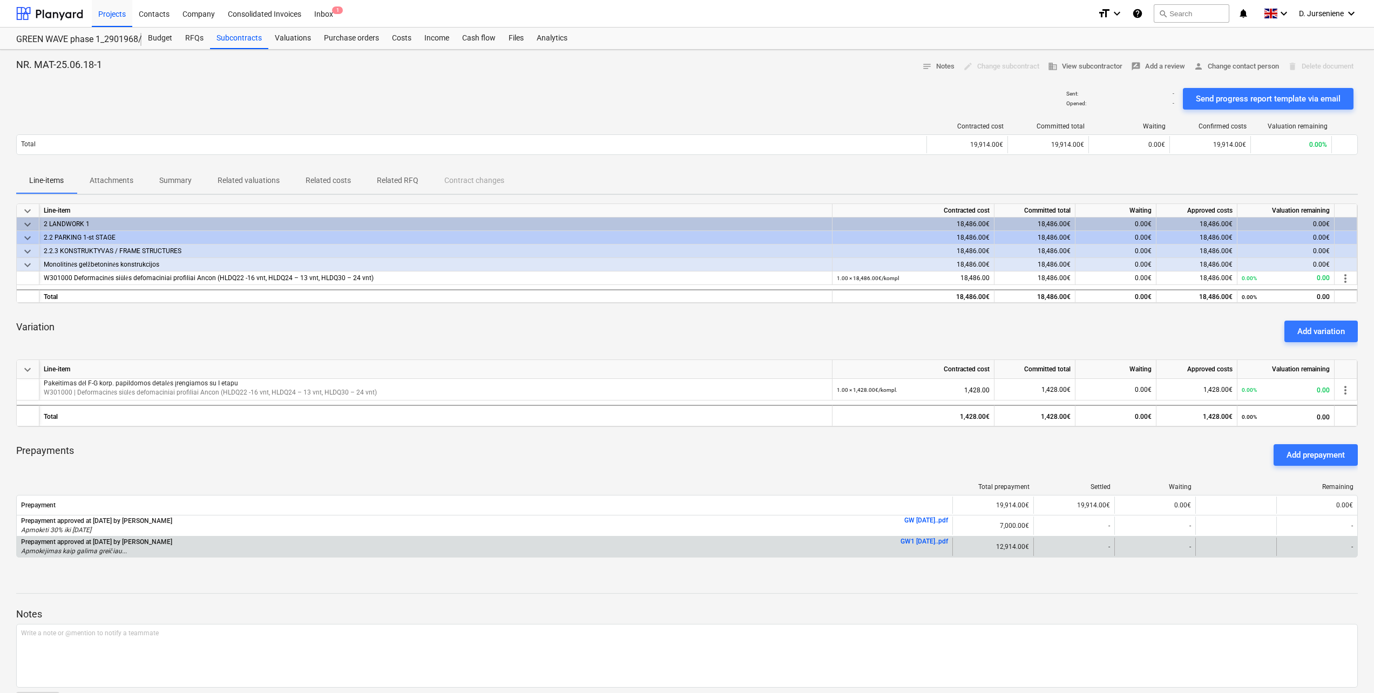
click at [938, 541] on link "GW1 [DATE]..pdf" at bounding box center [924, 542] width 48 height 8
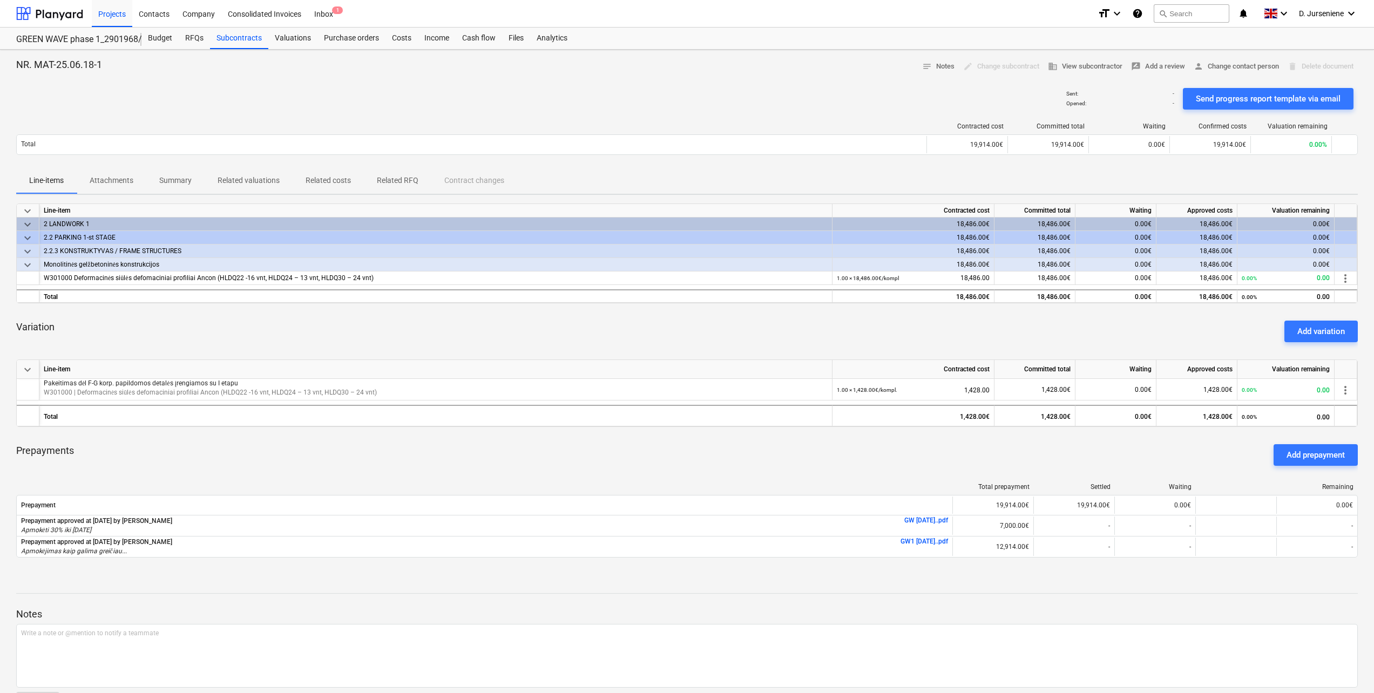
click at [349, 322] on div "Variation Add variation" at bounding box center [686, 331] width 1341 height 39
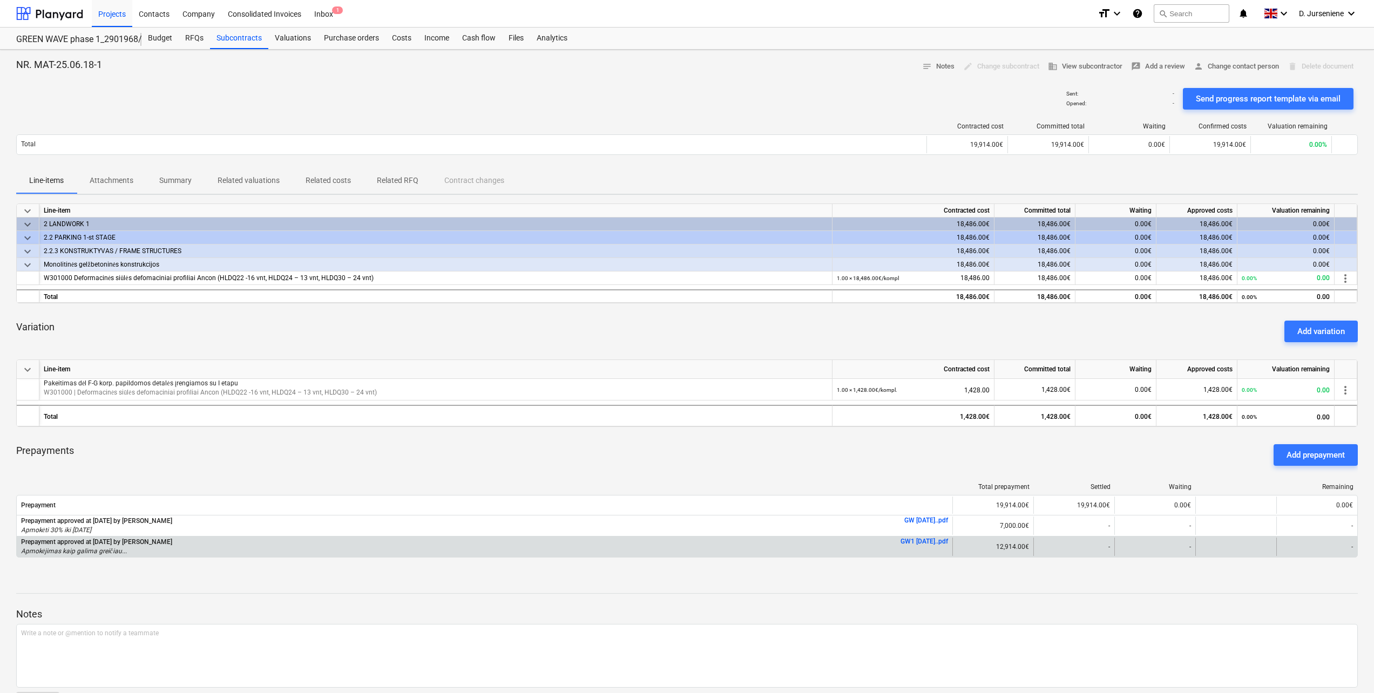
click at [911, 540] on link "GW1 [DATE]..pdf" at bounding box center [924, 542] width 48 height 8
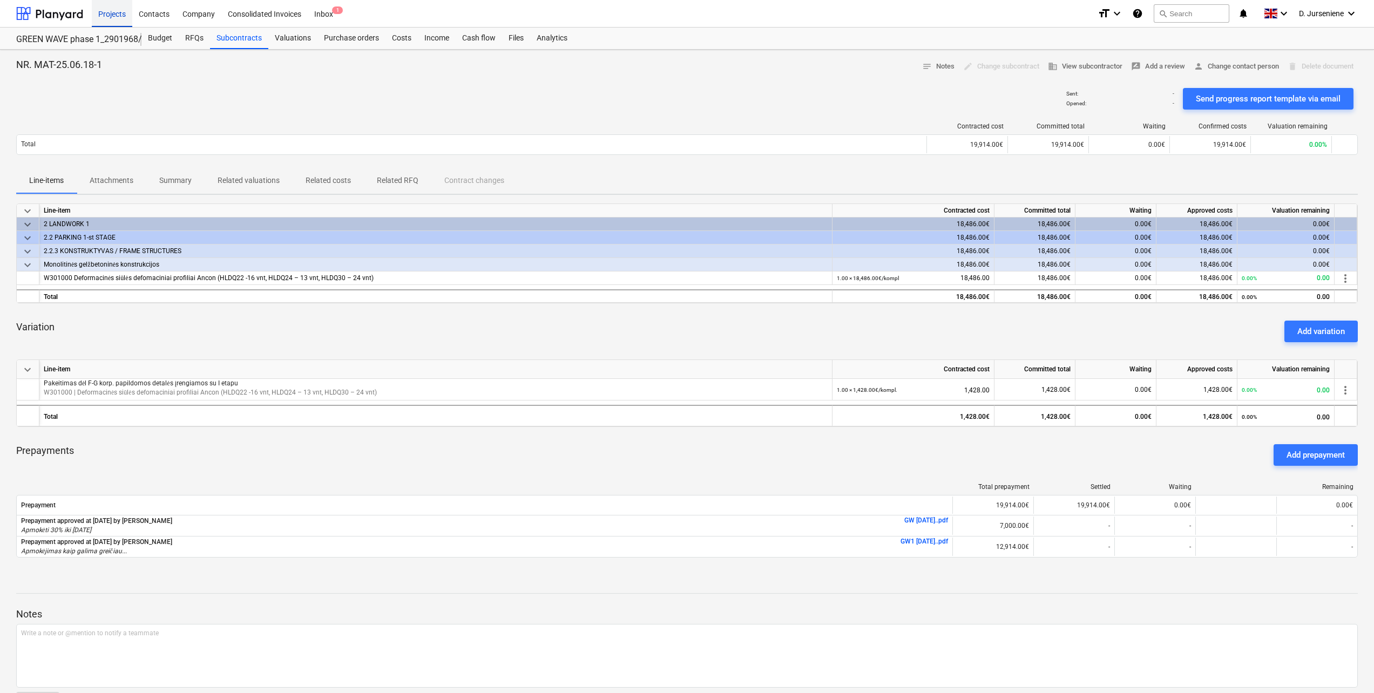
drag, startPoint x: 105, startPoint y: 13, endPoint x: 114, endPoint y: 23, distance: 13.8
click at [105, 13] on div "Projects" at bounding box center [112, 13] width 40 height 28
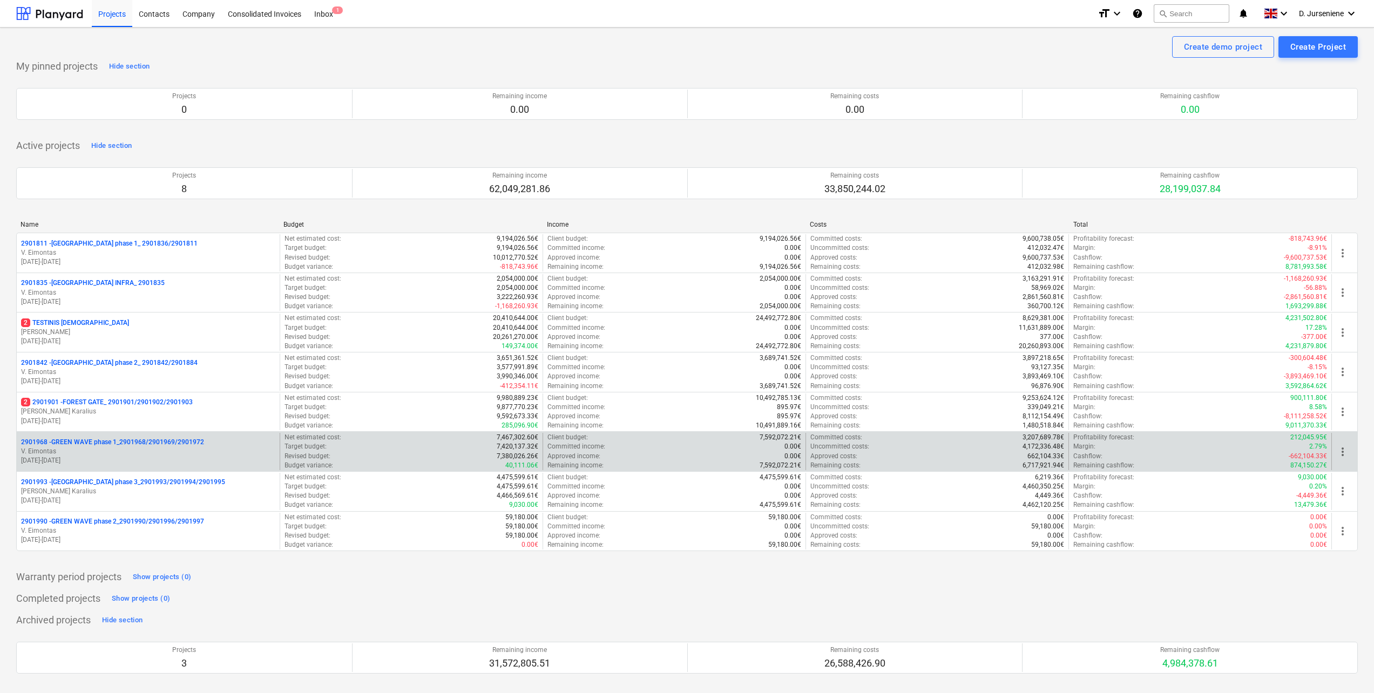
click at [109, 442] on p "2901968 - GREEN WAVE phase 1_2901968/2901969/2901972" at bounding box center [112, 442] width 183 height 9
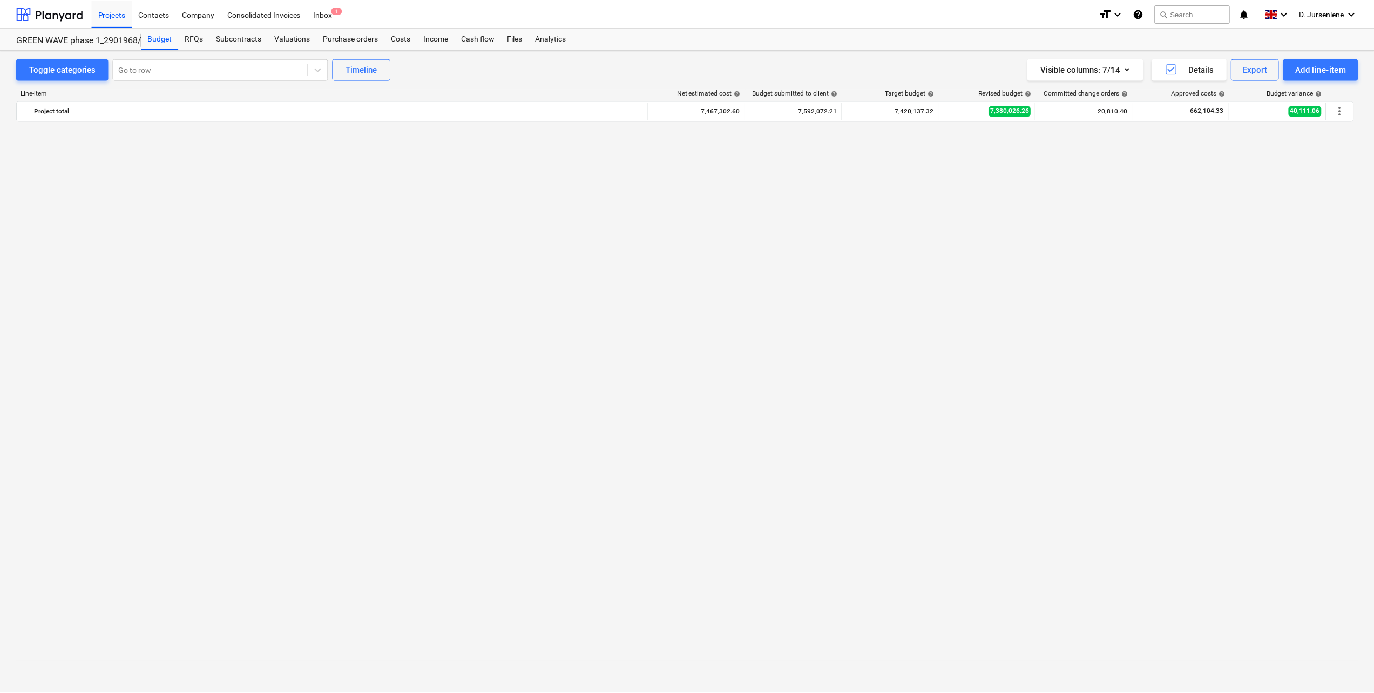
scroll to position [1134, 0]
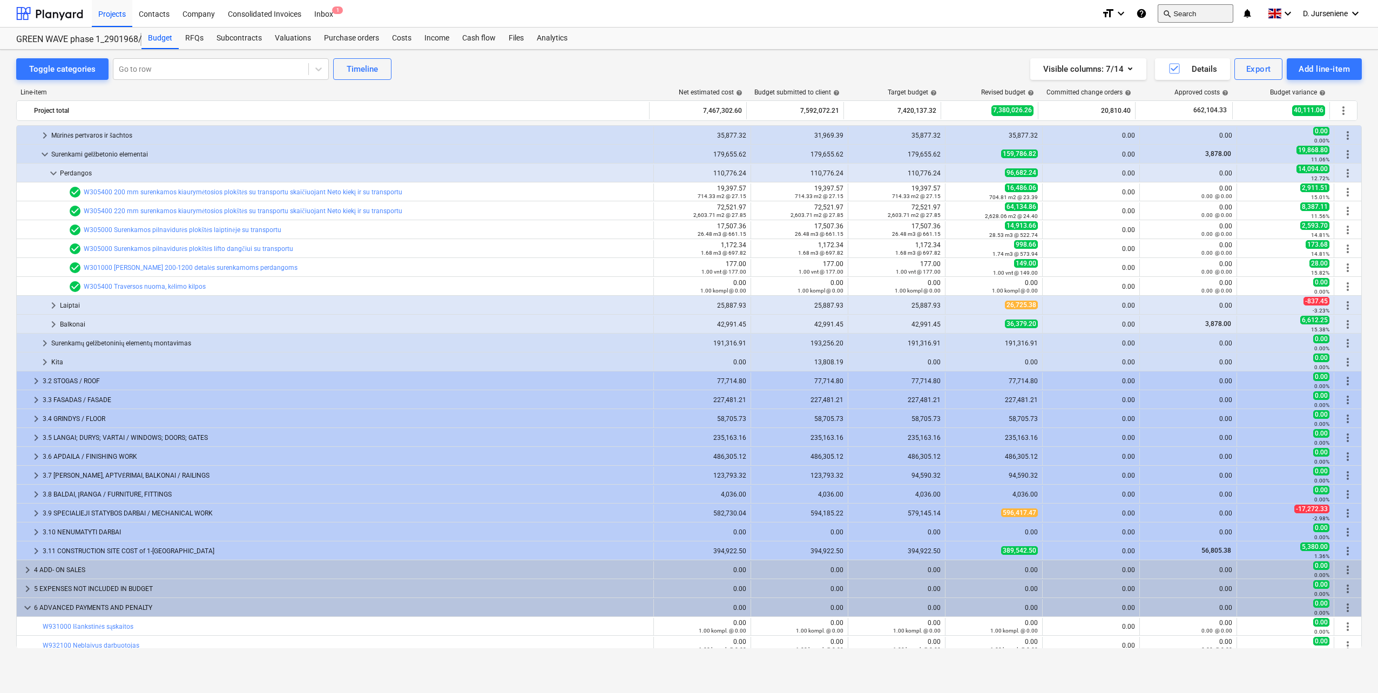
click at [1199, 13] on button "search Search" at bounding box center [1195, 13] width 76 height 18
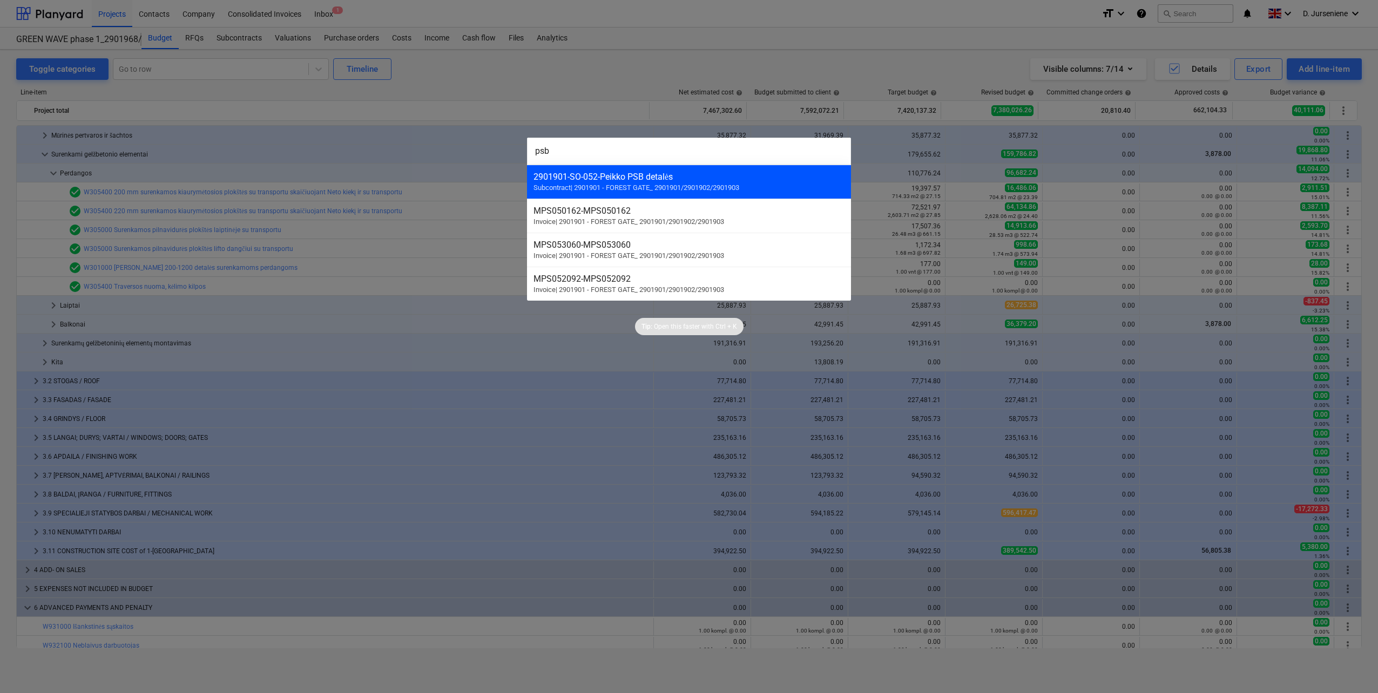
type input "psb"
click at [611, 179] on div "2901901-SO-052 - Peikko PSB detalės" at bounding box center [688, 177] width 311 height 10
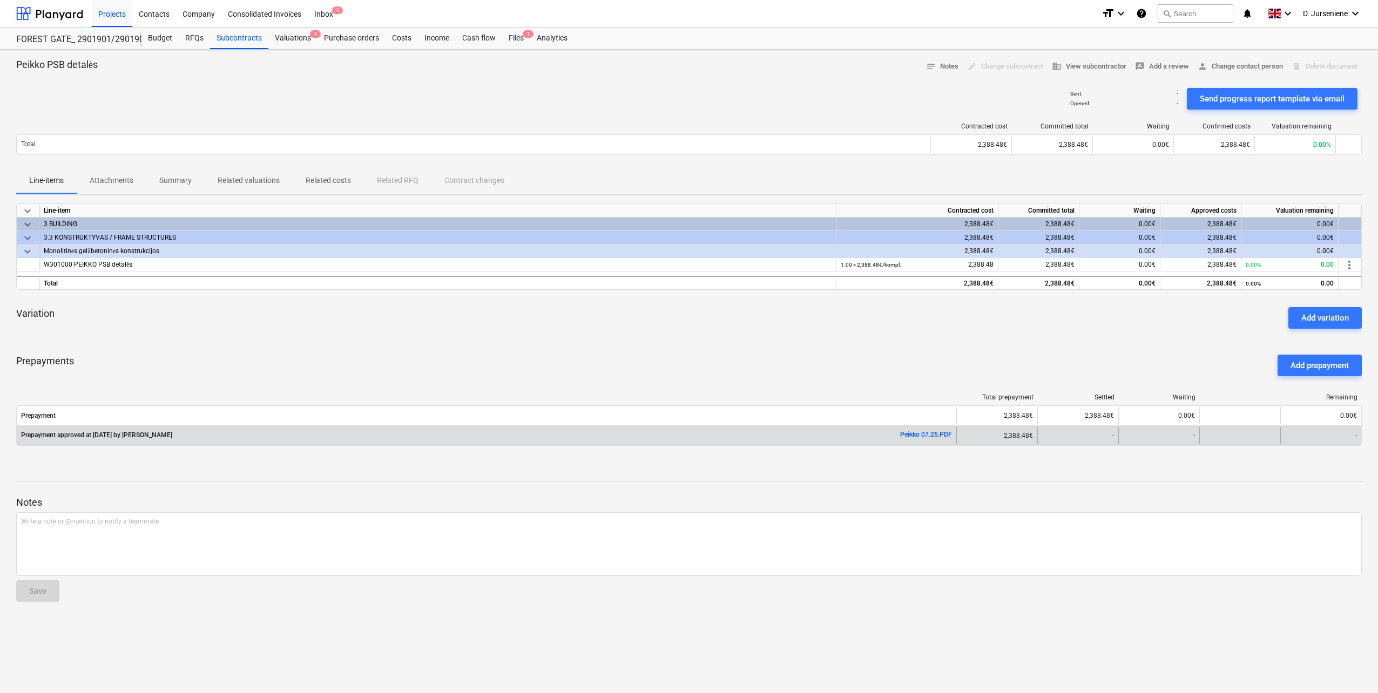
click at [931, 433] on link "Peikko 07.26.PDF" at bounding box center [926, 435] width 52 height 8
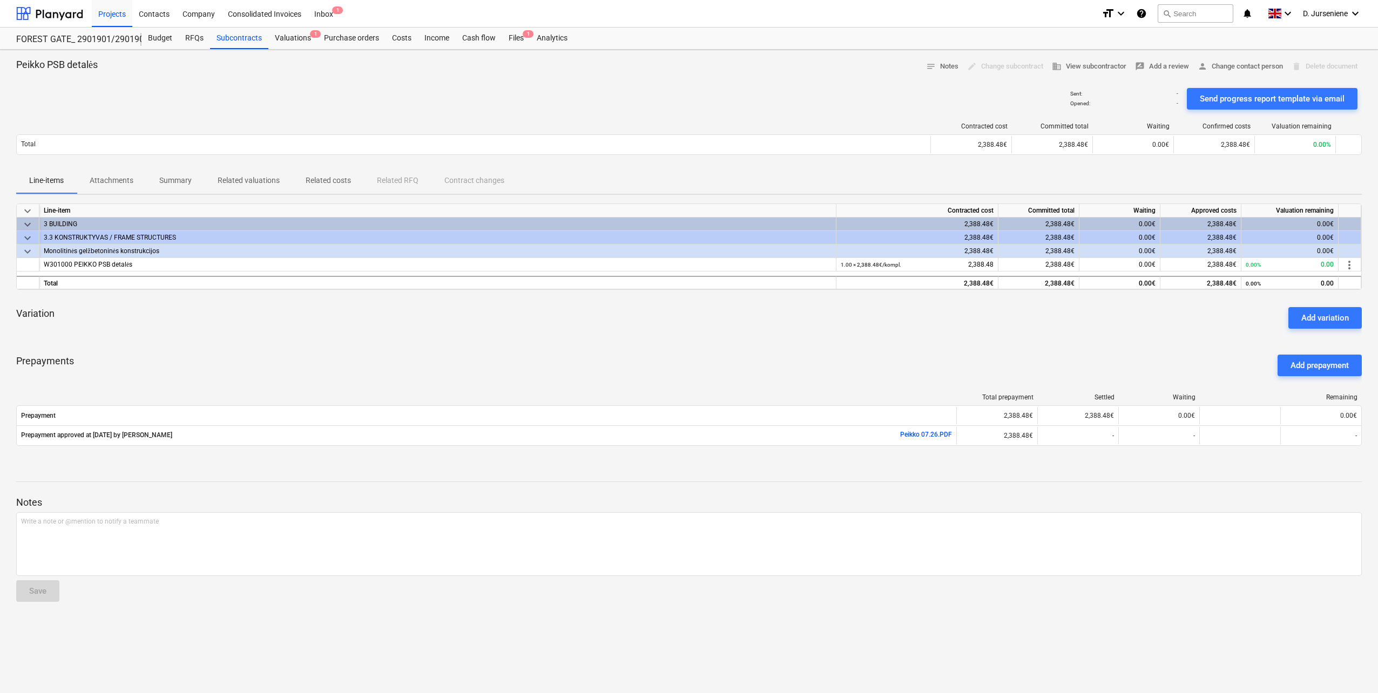
click at [969, 357] on div "Prepayments Add prepayment" at bounding box center [688, 365] width 1345 height 39
click at [343, 323] on div "Variation Add variation" at bounding box center [688, 318] width 1345 height 39
click at [108, 13] on div "Projects" at bounding box center [112, 13] width 40 height 28
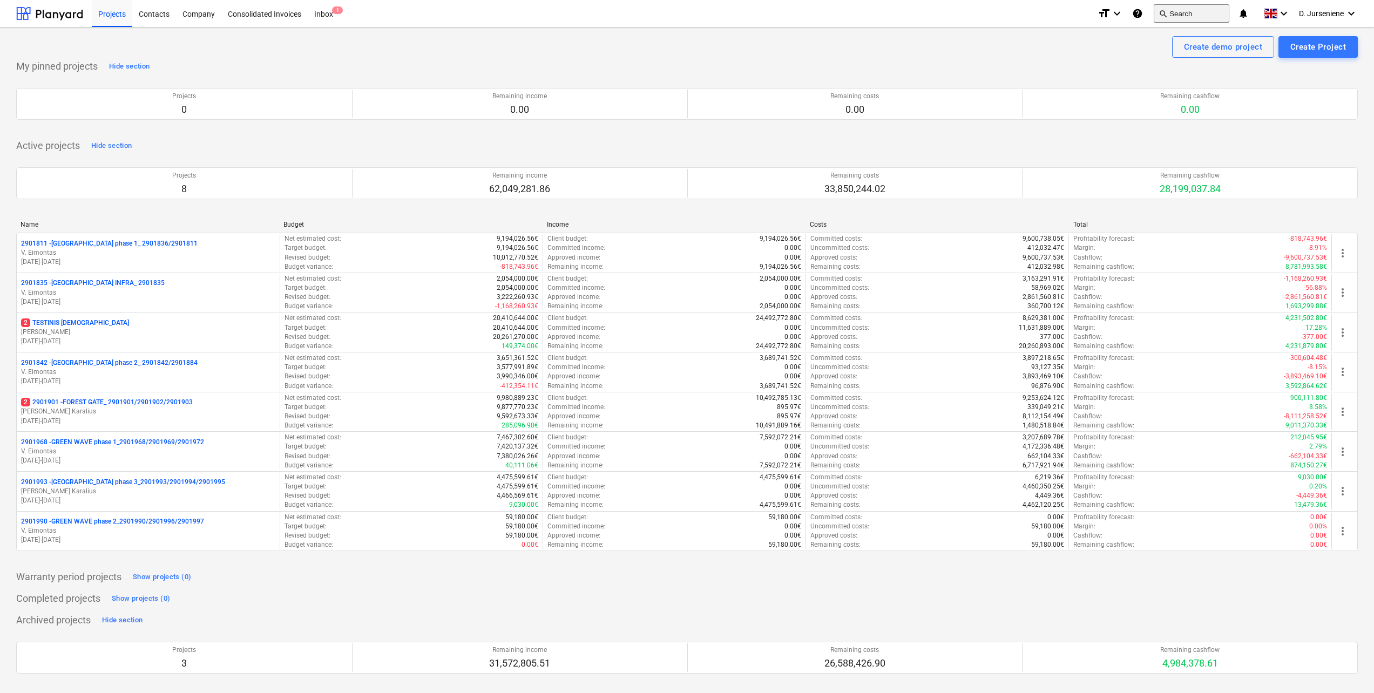
click at [1179, 10] on button "search Search" at bounding box center [1192, 13] width 76 height 18
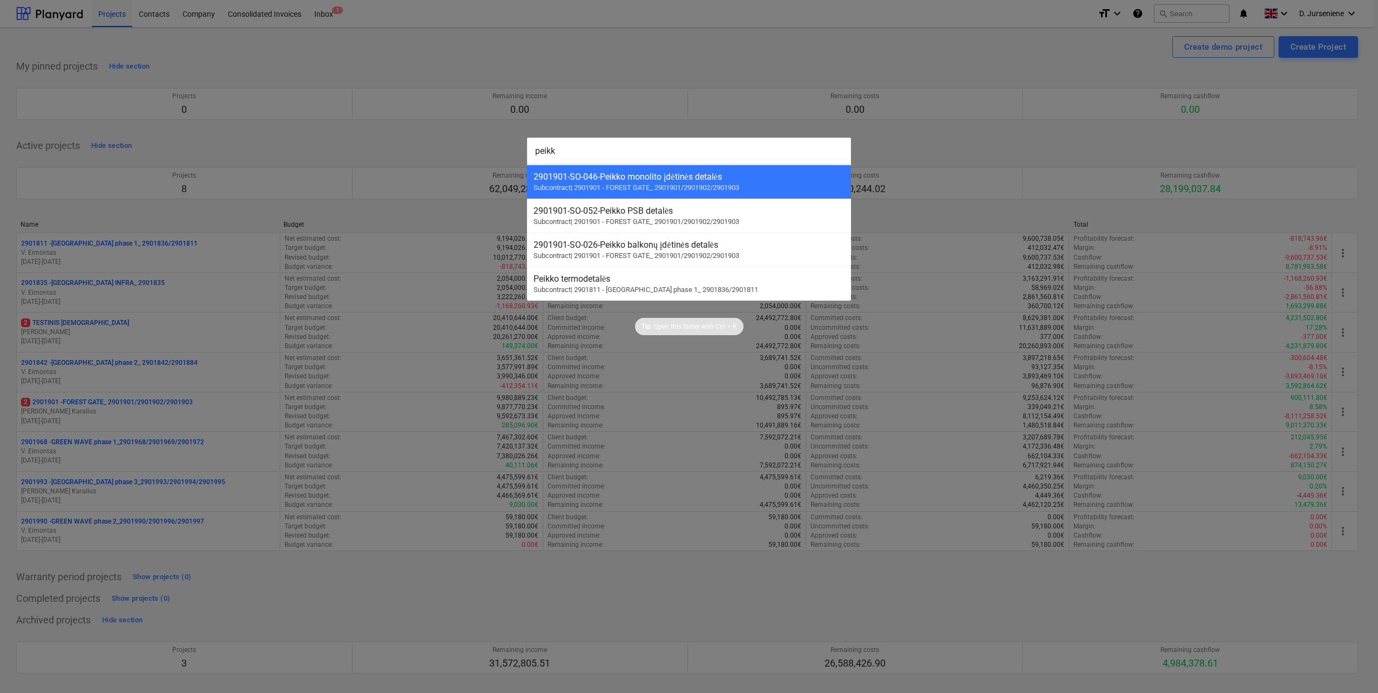
type input "peikk"
click at [371, 147] on div at bounding box center [689, 346] width 1378 height 693
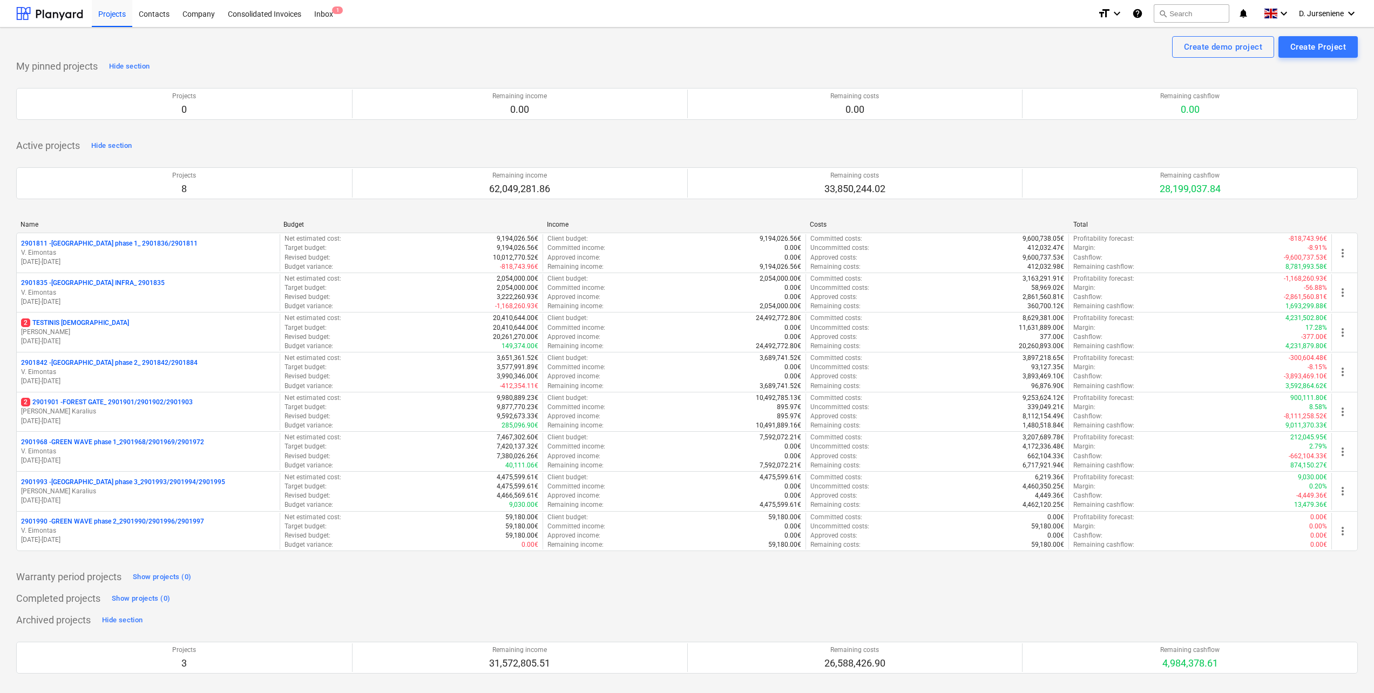
click at [989, 133] on div "Projects 0 Remaining income 0.00 Remaining costs 0.00 Remaining cashflow 0.00 P…" at bounding box center [686, 104] width 1341 height 58
